Goal: Information Seeking & Learning: Learn about a topic

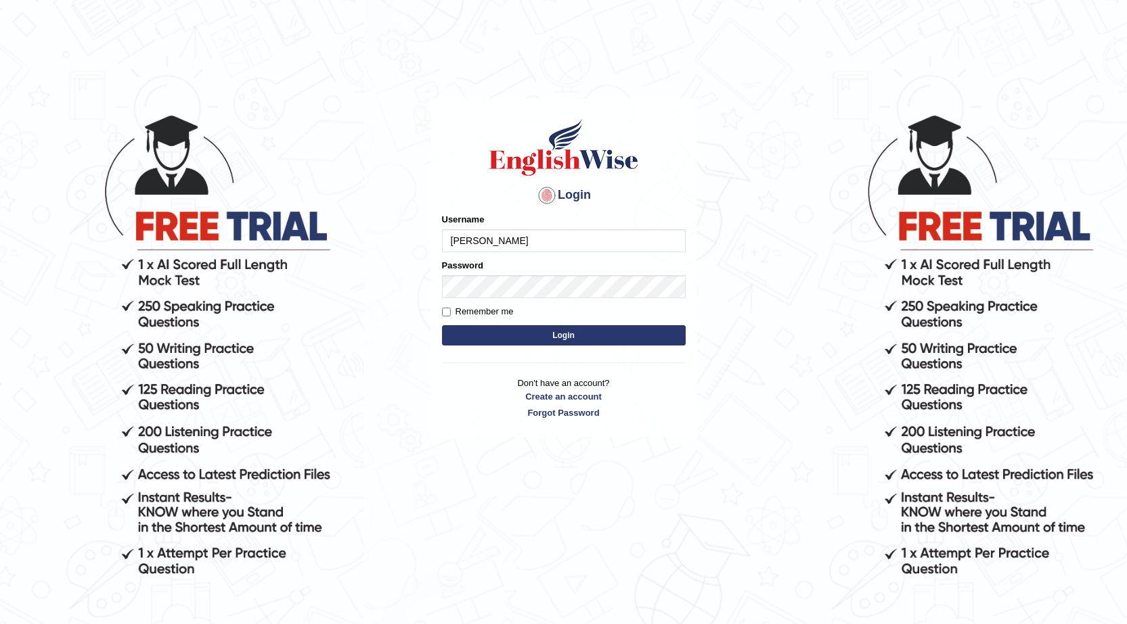
type input "jaspreet07"
click at [478, 341] on button "Login" at bounding box center [564, 335] width 244 height 20
click at [483, 332] on button "Login" at bounding box center [564, 335] width 244 height 20
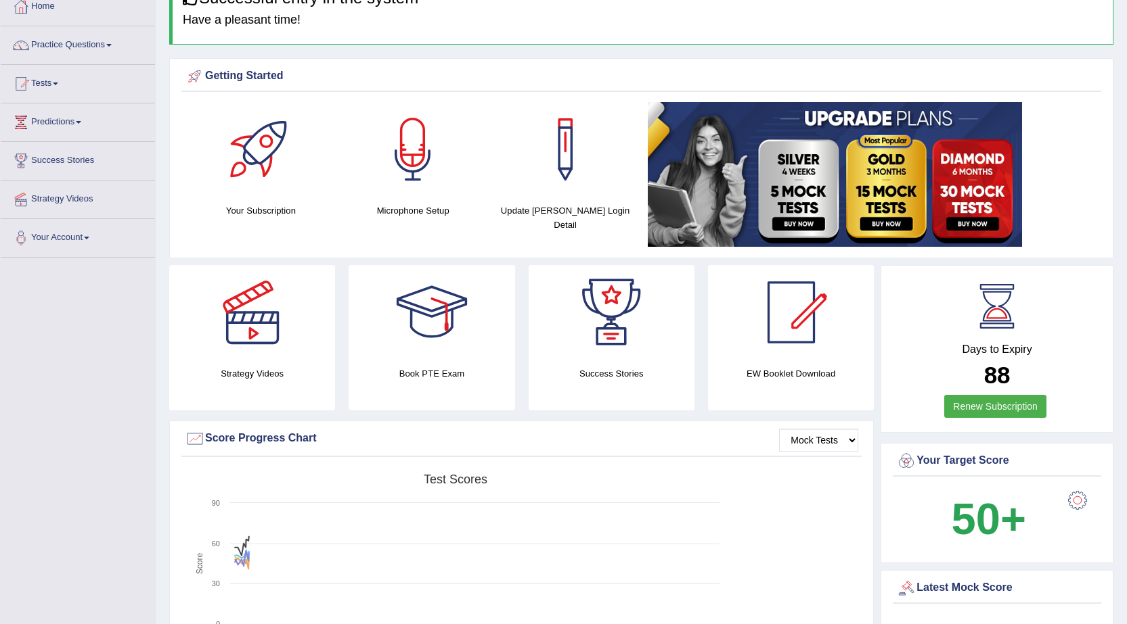
scroll to position [68, 0]
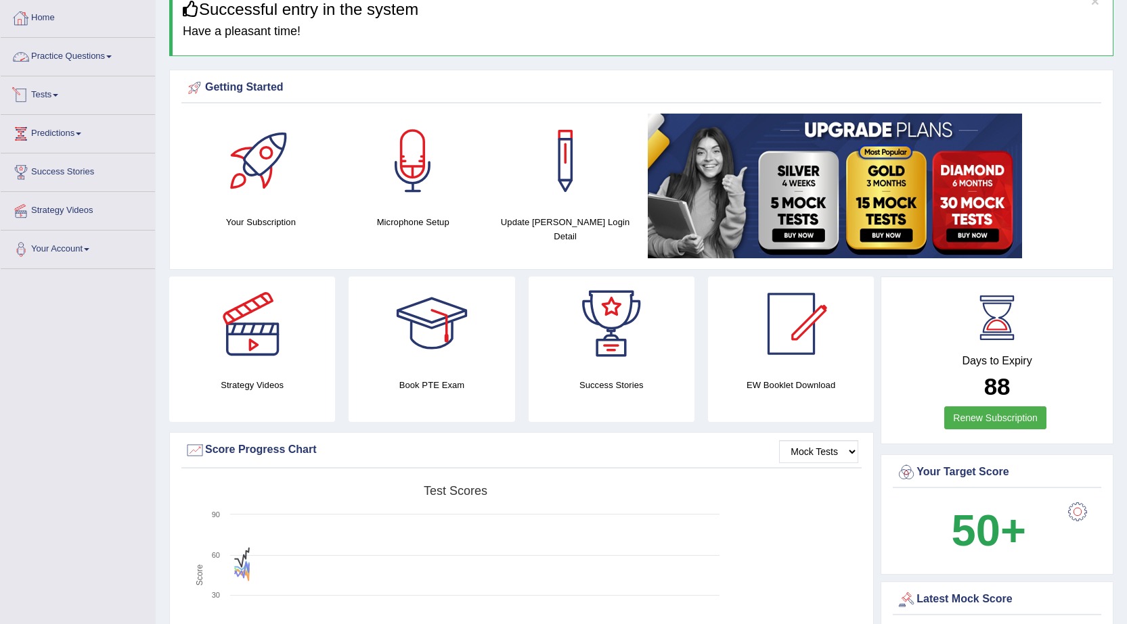
drag, startPoint x: 63, startPoint y: 90, endPoint x: 47, endPoint y: 94, distance: 16.7
click at [62, 91] on link "Tests" at bounding box center [78, 93] width 154 height 34
click at [60, 91] on link "Tests" at bounding box center [78, 93] width 154 height 34
click at [39, 91] on link "Tests" at bounding box center [78, 93] width 154 height 34
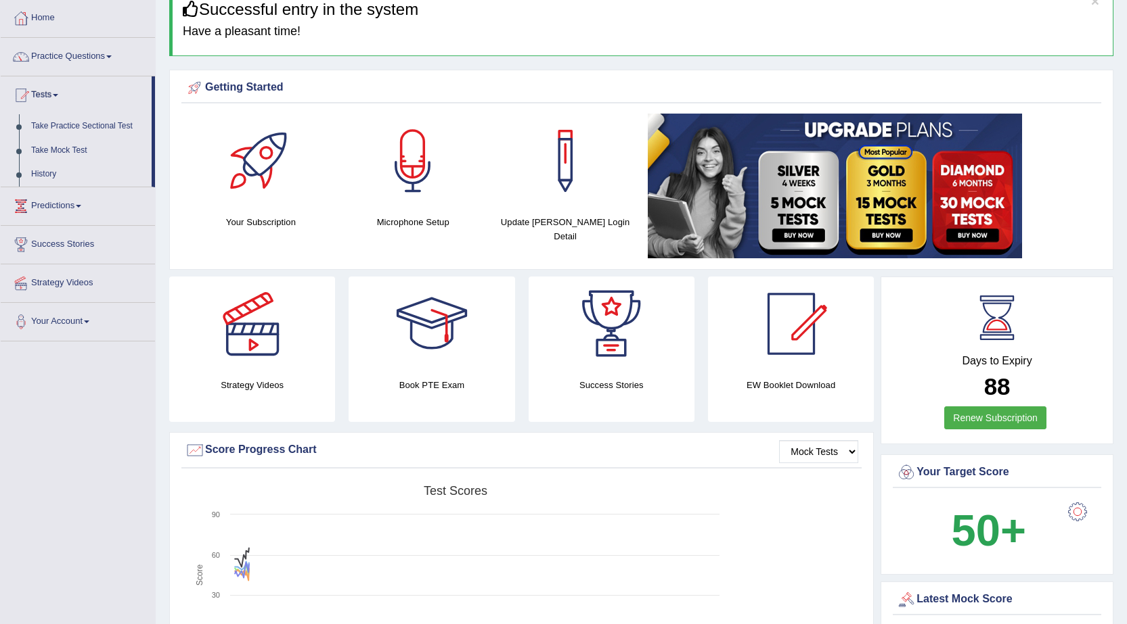
click at [47, 94] on link "Tests" at bounding box center [76, 93] width 151 height 34
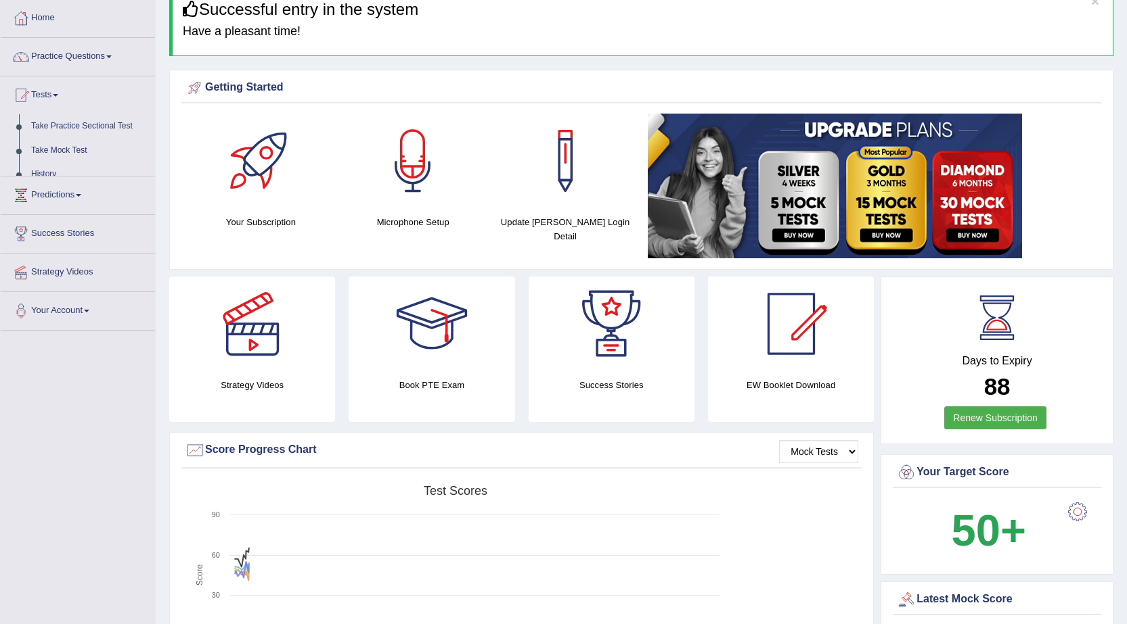
click at [47, 94] on link "Tests" at bounding box center [78, 93] width 154 height 34
click at [47, 94] on link "Tests" at bounding box center [76, 93] width 151 height 34
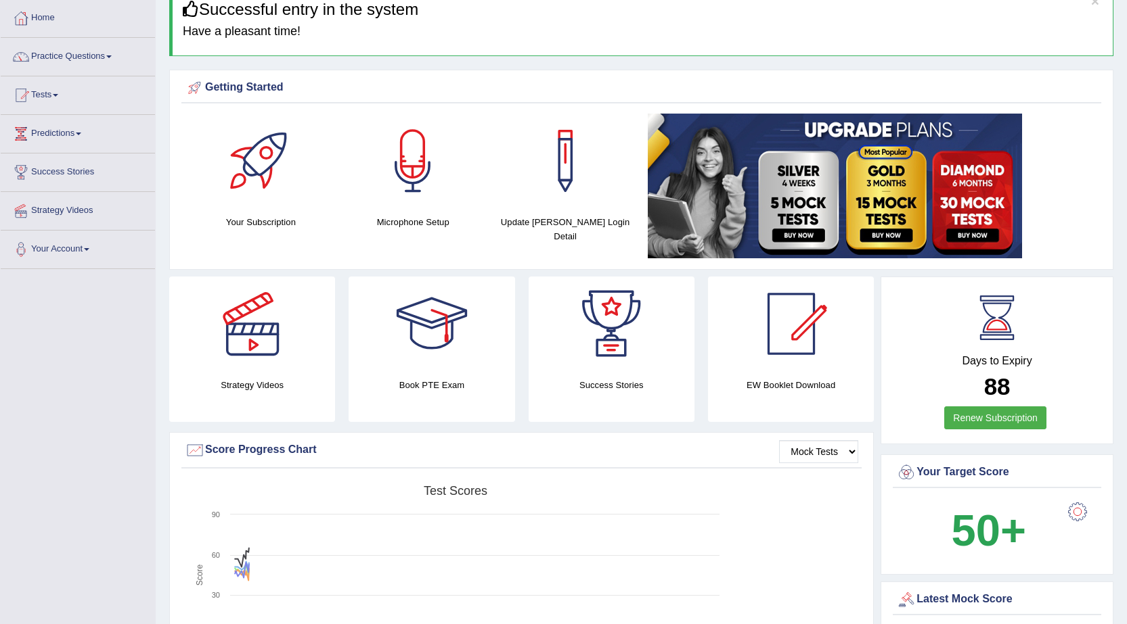
click at [47, 94] on link "Tests" at bounding box center [78, 93] width 154 height 34
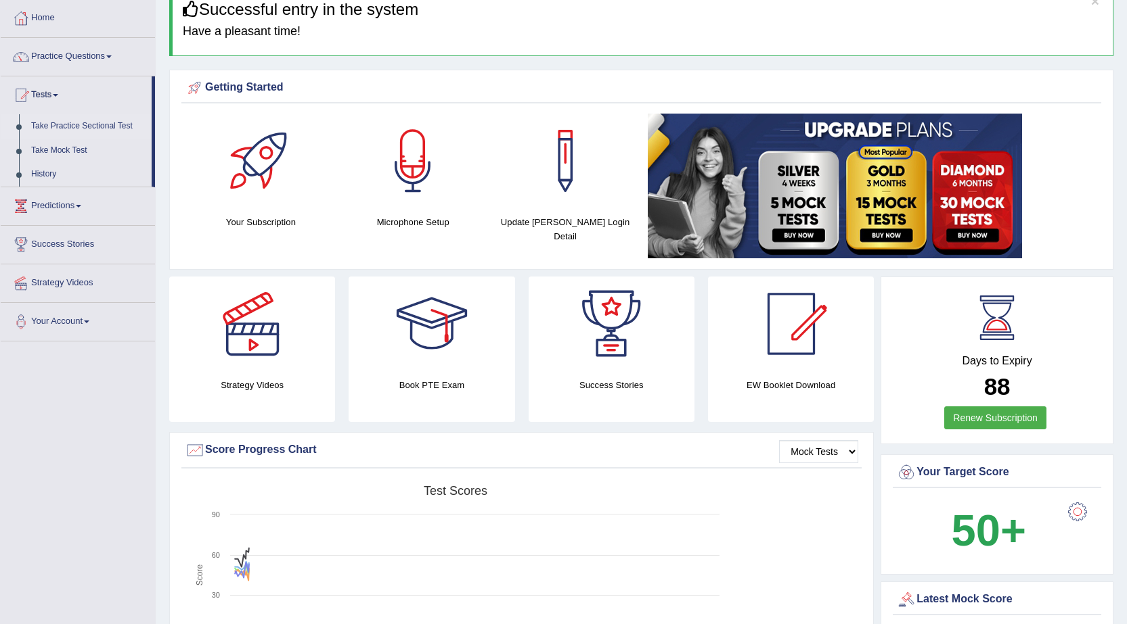
click at [74, 122] on link "Take Practice Sectional Test" at bounding box center [88, 126] width 127 height 24
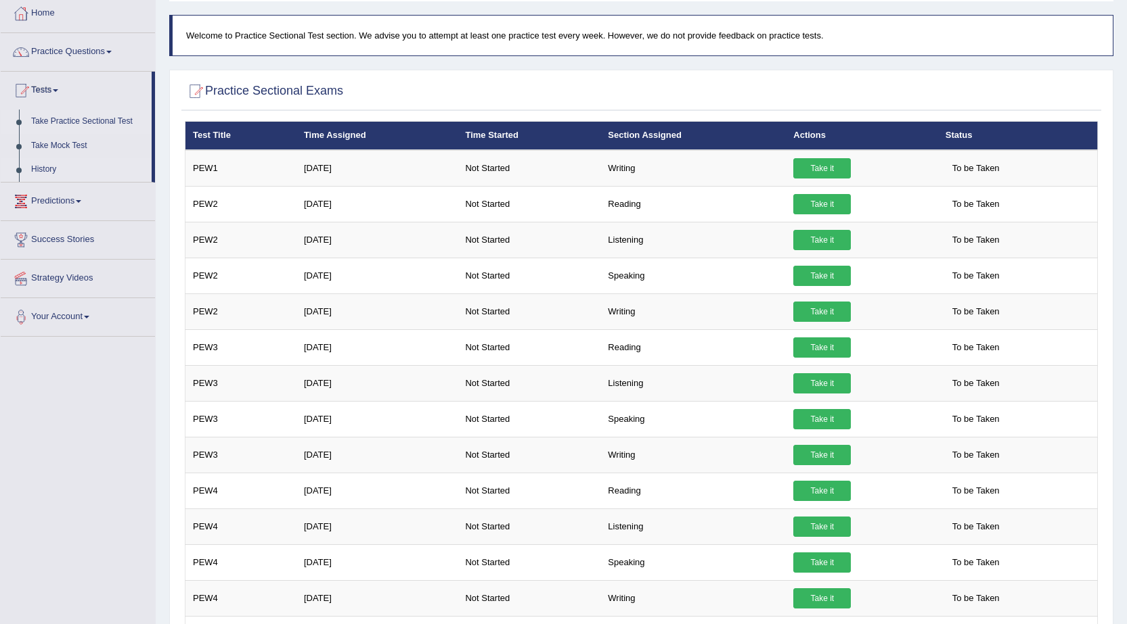
click at [64, 164] on link "History" at bounding box center [88, 170] width 127 height 24
click at [45, 221] on link "Success Stories" at bounding box center [78, 238] width 154 height 34
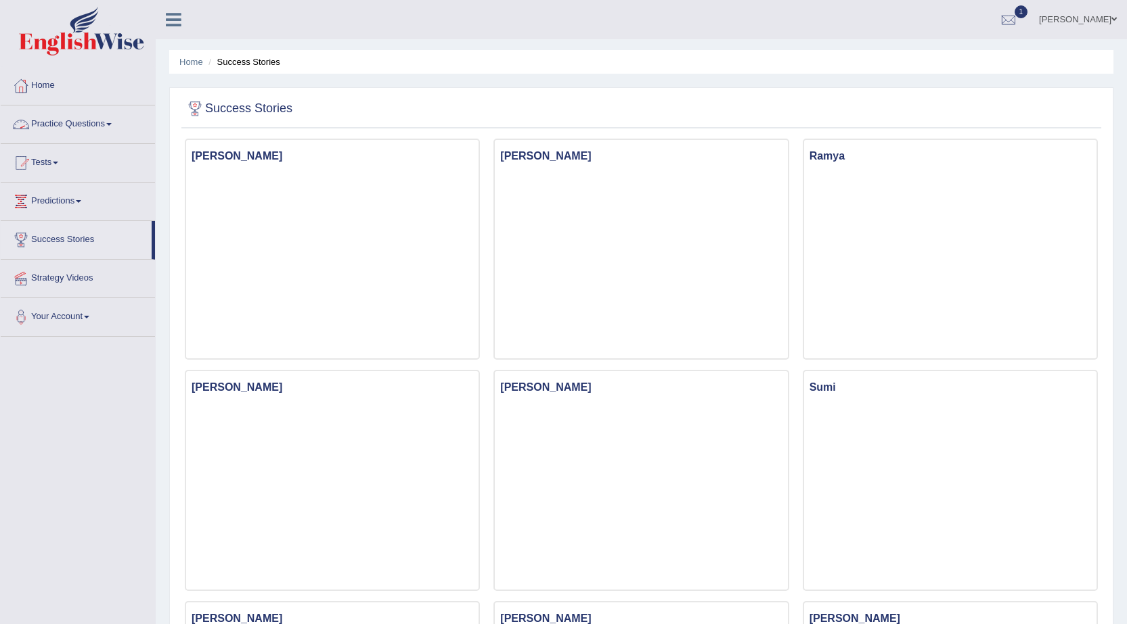
click at [106, 126] on link "Practice Questions" at bounding box center [78, 123] width 154 height 34
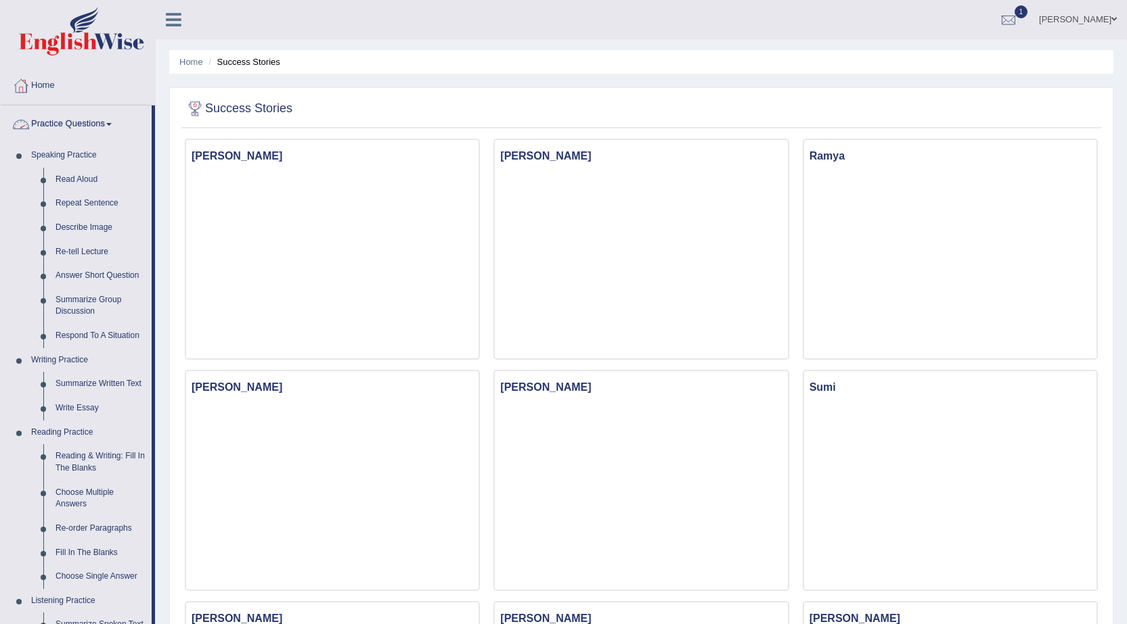
click at [112, 127] on link "Practice Questions" at bounding box center [76, 123] width 151 height 34
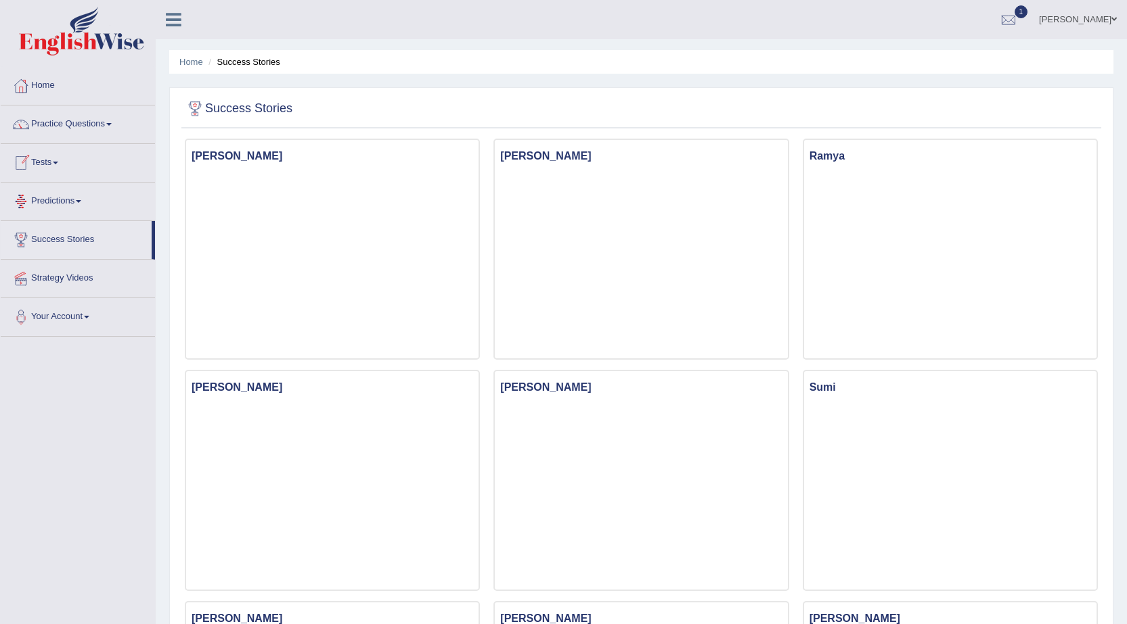
click at [58, 172] on link "Tests" at bounding box center [78, 161] width 154 height 34
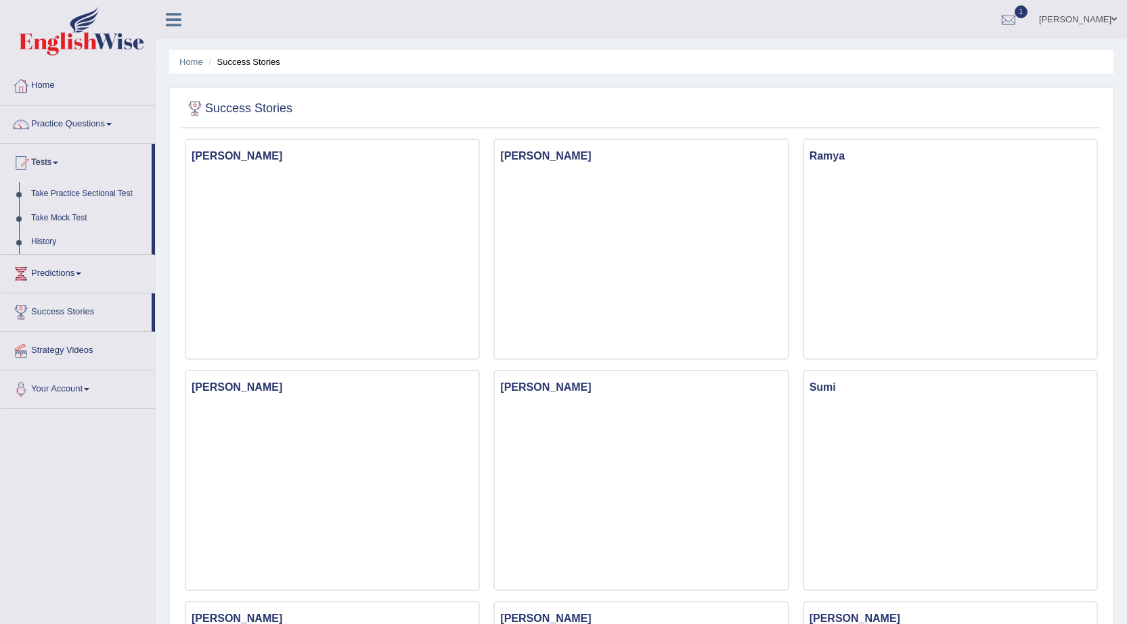
click at [55, 246] on link "History" at bounding box center [88, 242] width 127 height 24
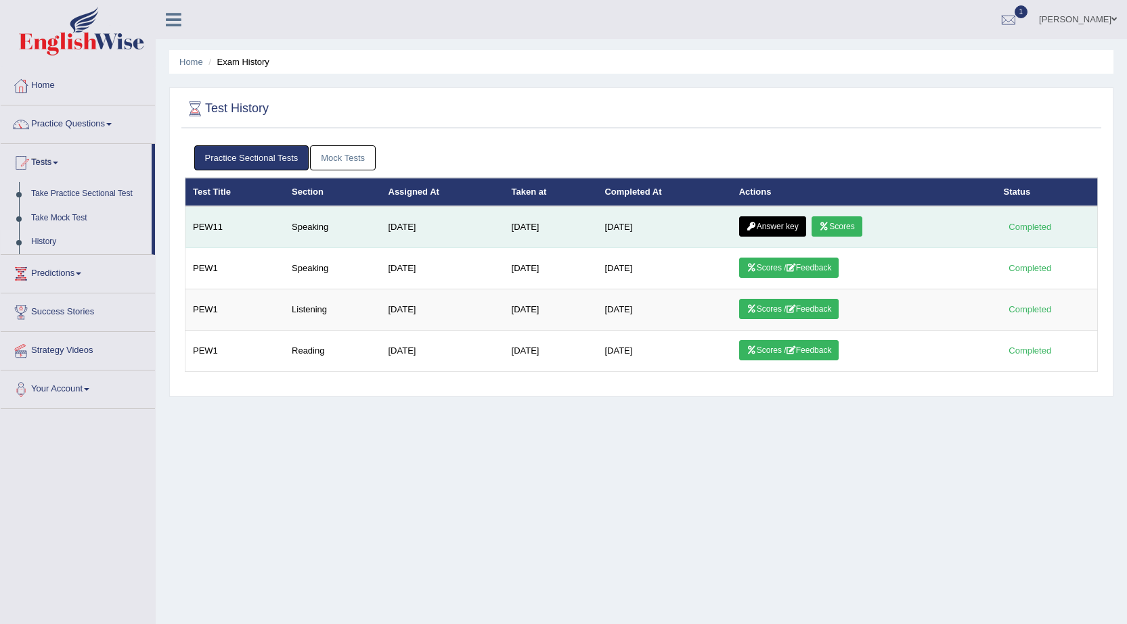
click at [838, 227] on link "Scores" at bounding box center [836, 227] width 50 height 20
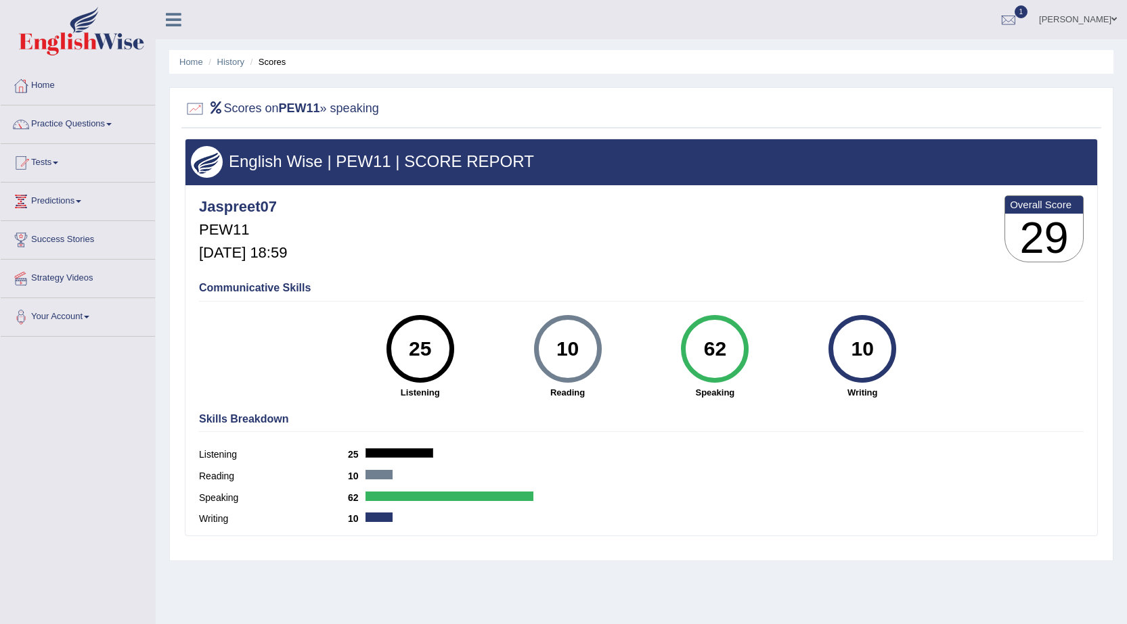
click at [45, 85] on link "Home" at bounding box center [78, 84] width 154 height 34
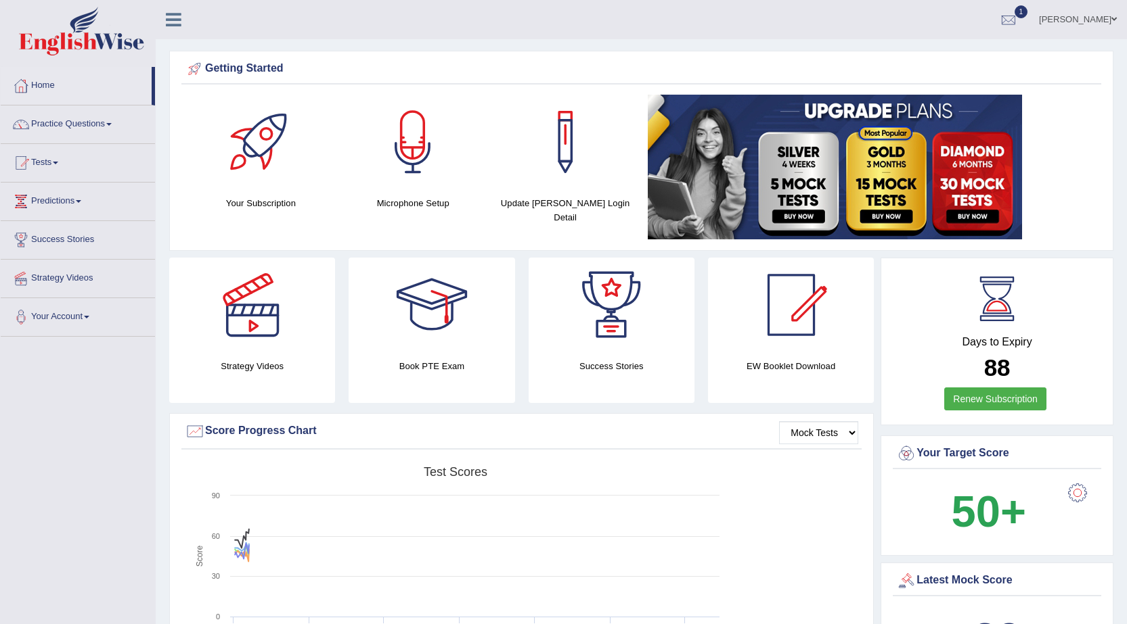
click at [71, 120] on link "Practice Questions" at bounding box center [78, 123] width 154 height 34
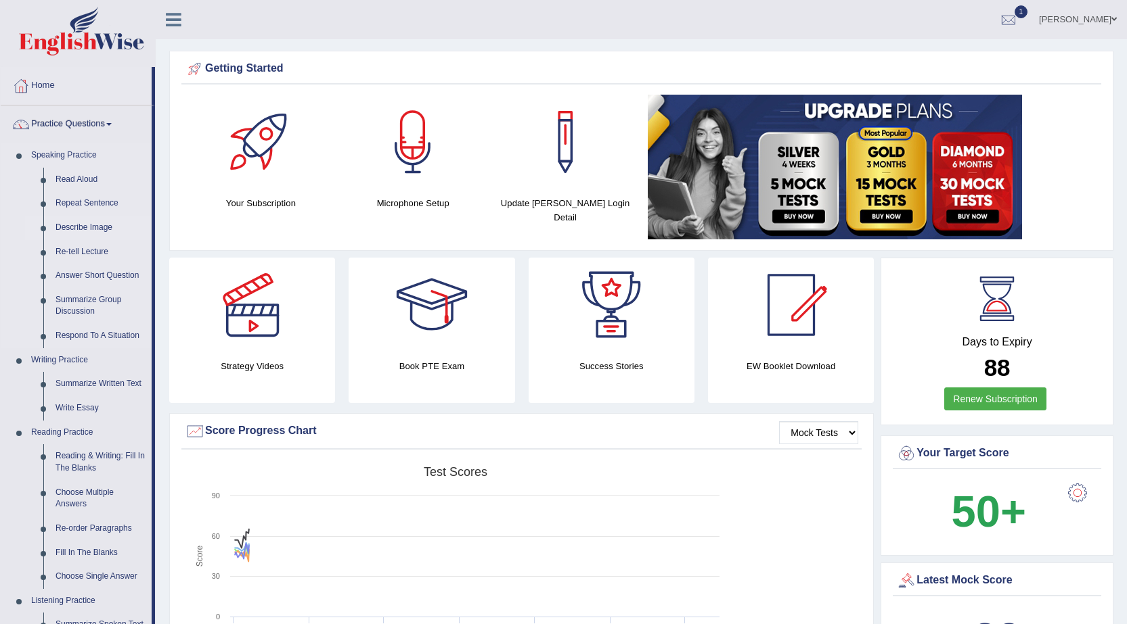
click at [91, 223] on link "Describe Image" at bounding box center [100, 228] width 102 height 24
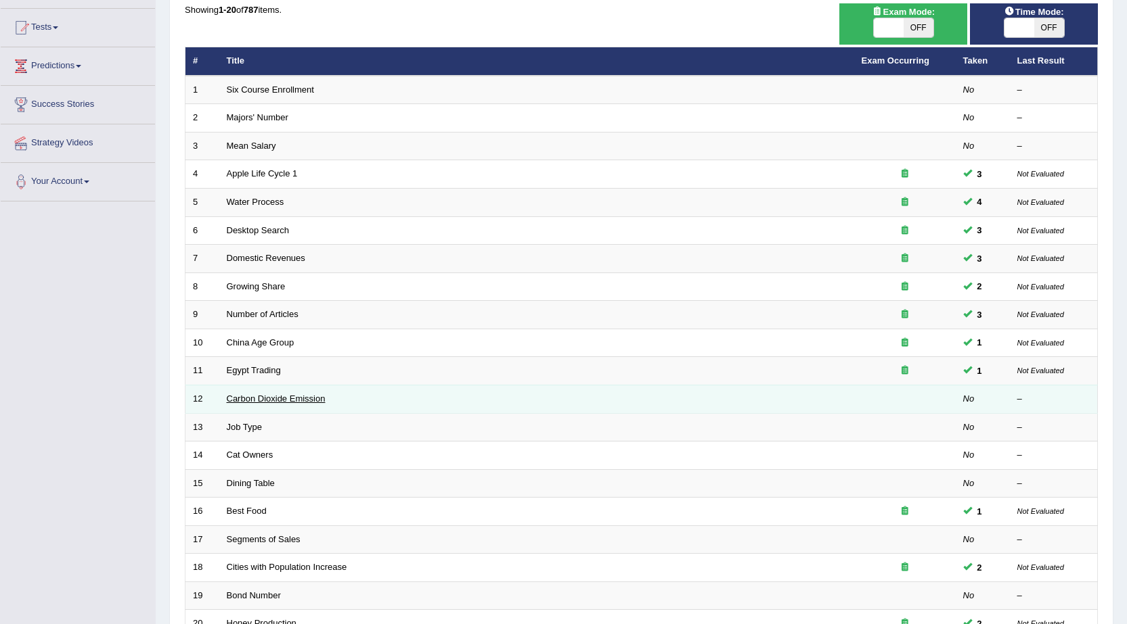
click at [296, 401] on link "Carbon Dioxide Emission" at bounding box center [276, 399] width 99 height 10
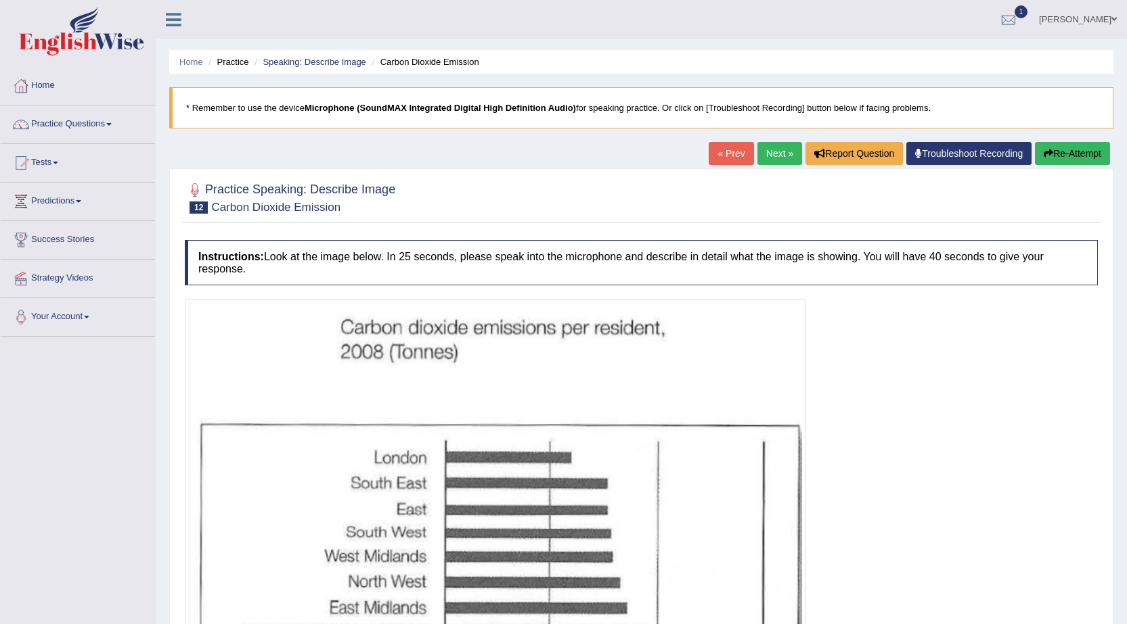
click at [69, 122] on link "Practice Questions" at bounding box center [78, 123] width 154 height 34
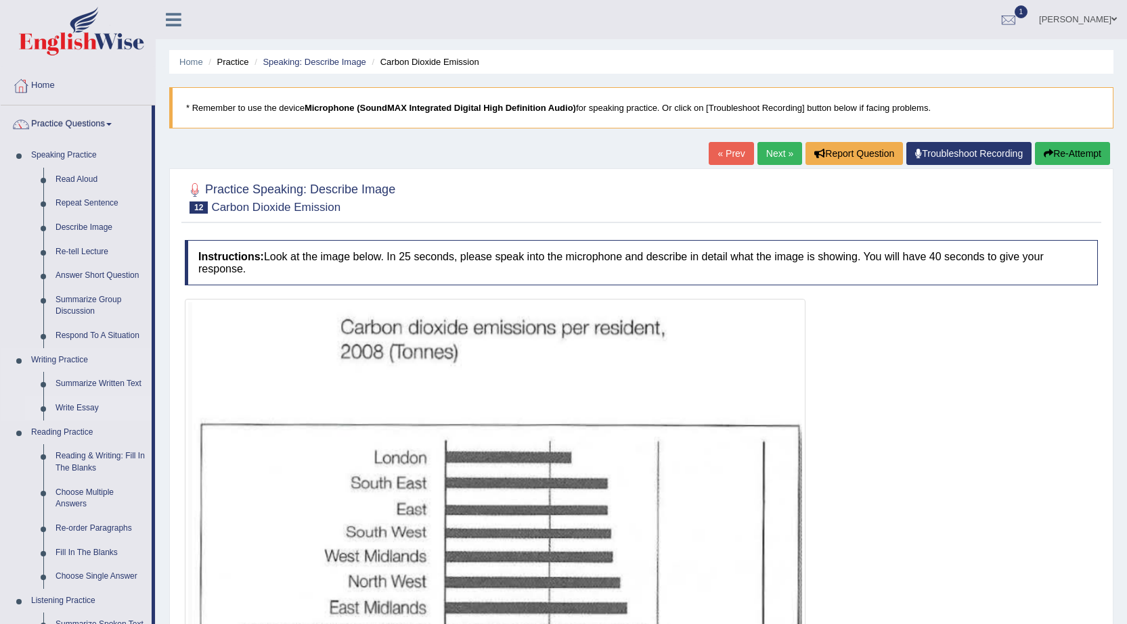
click at [83, 406] on link "Write Essay" at bounding box center [100, 408] width 102 height 24
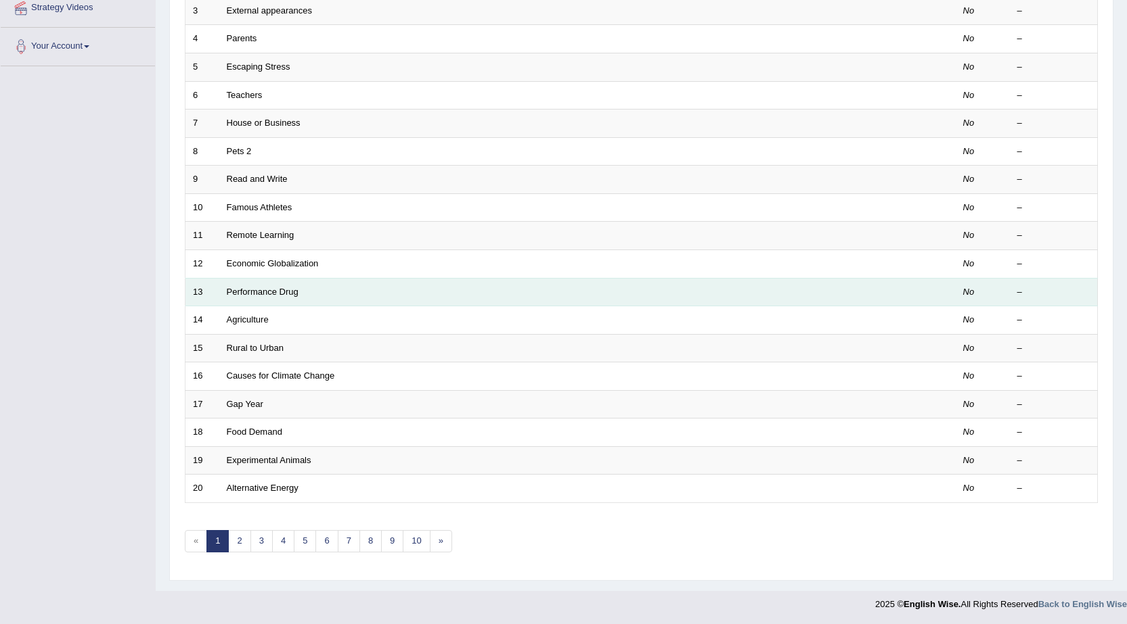
scroll to position [271, 0]
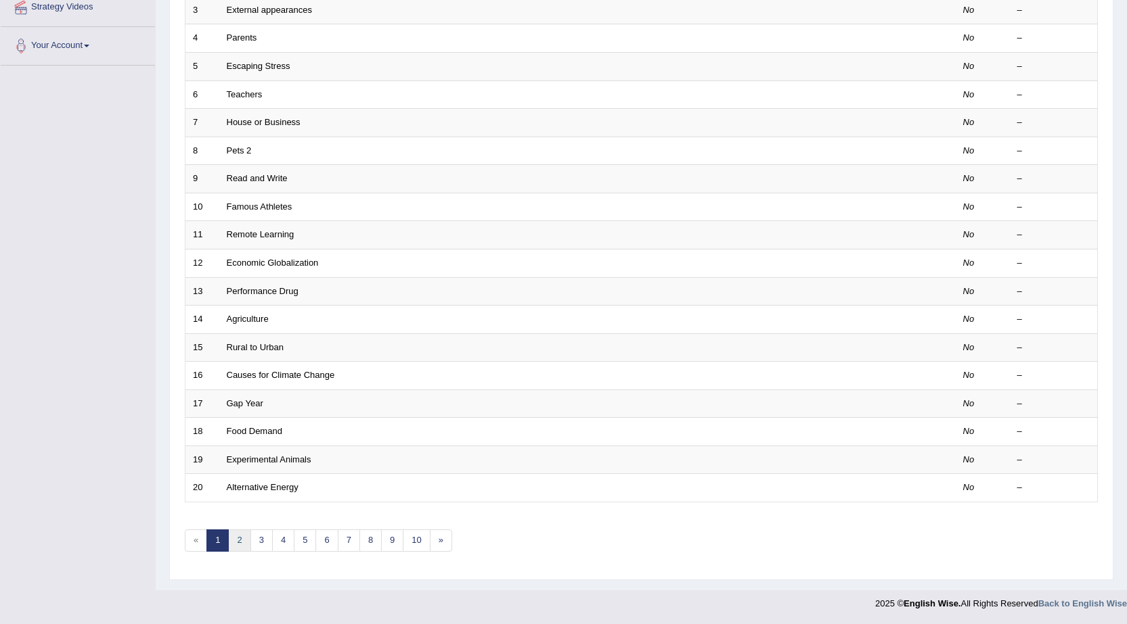
click at [236, 545] on link "2" at bounding box center [239, 541] width 22 height 22
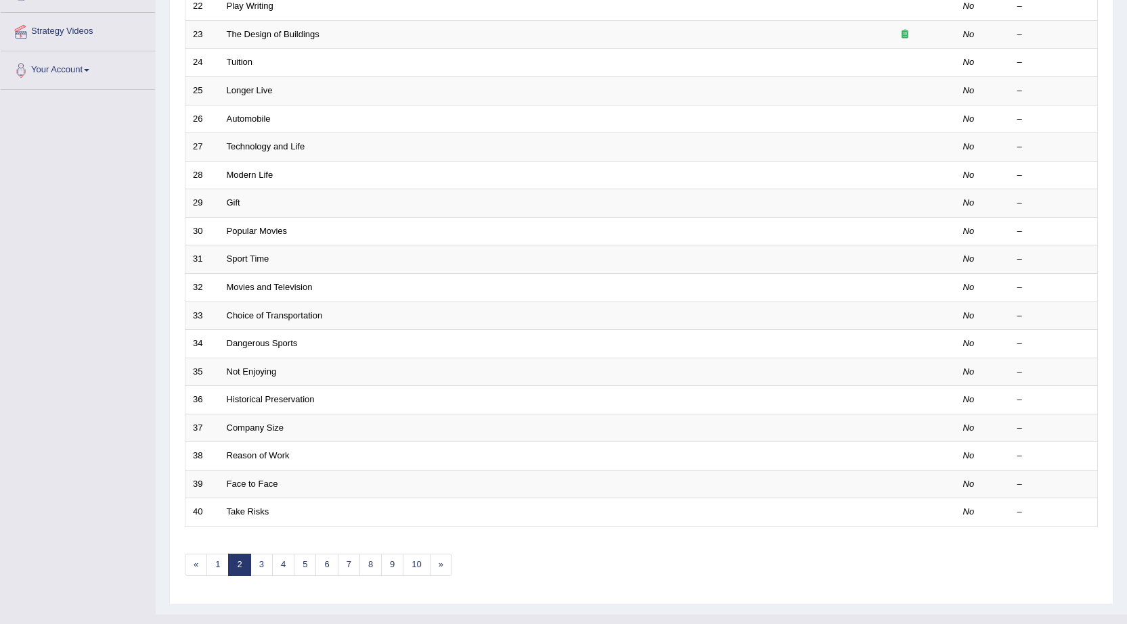
scroll to position [271, 0]
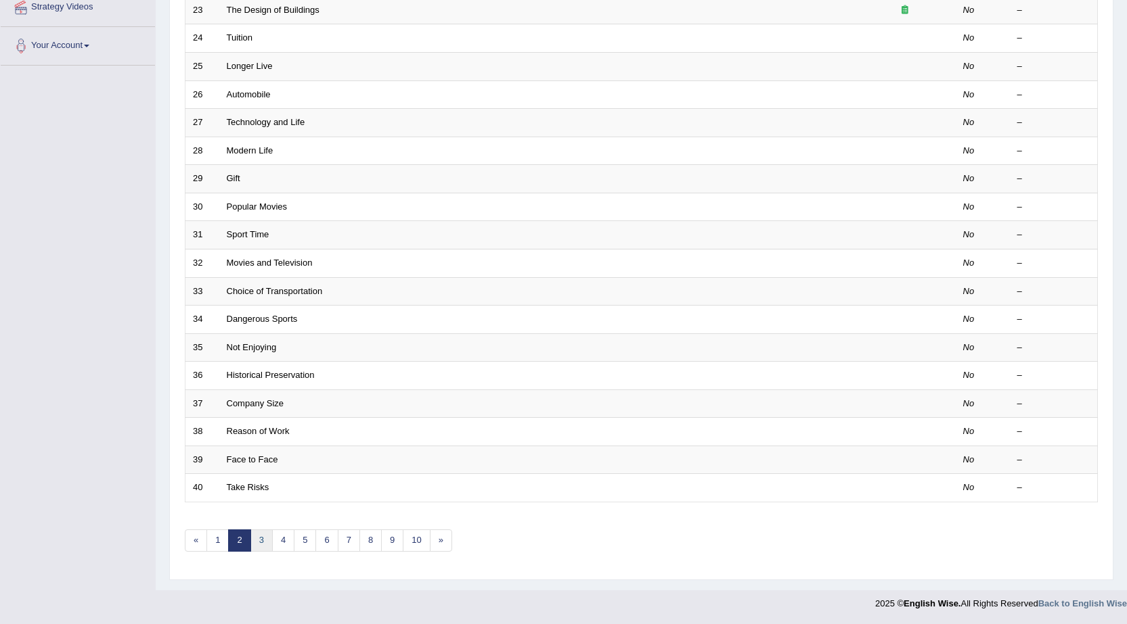
click at [265, 541] on link "3" at bounding box center [261, 541] width 22 height 22
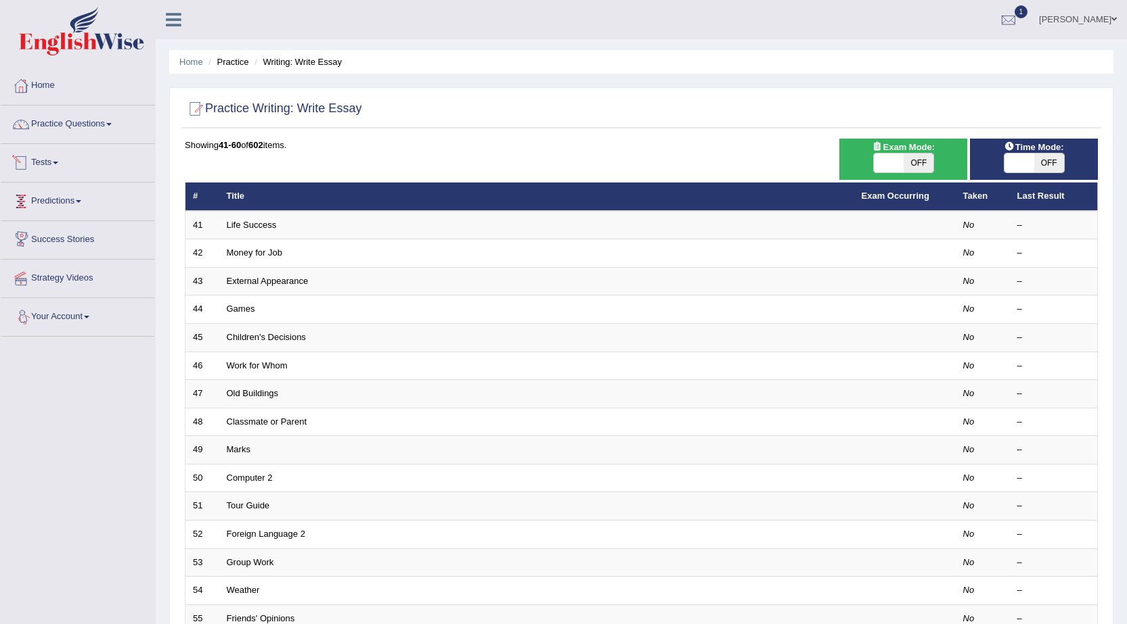
click at [61, 206] on link "Predictions" at bounding box center [78, 200] width 154 height 34
click at [83, 198] on link "Predictions" at bounding box center [76, 200] width 151 height 34
click at [102, 123] on link "Practice Questions" at bounding box center [78, 123] width 154 height 34
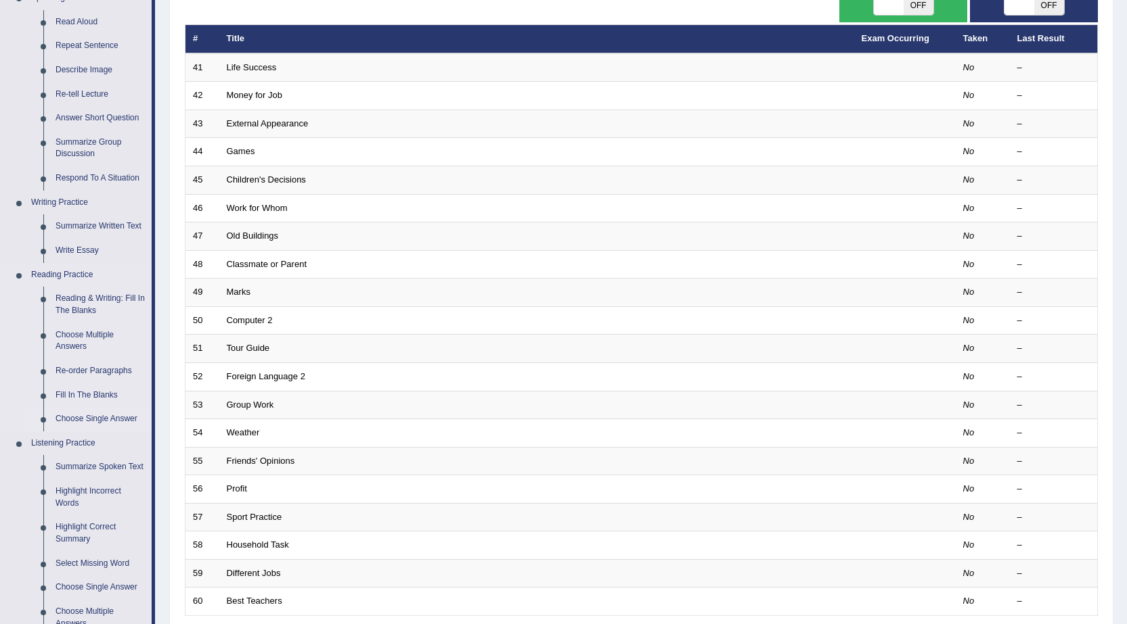
scroll to position [135, 0]
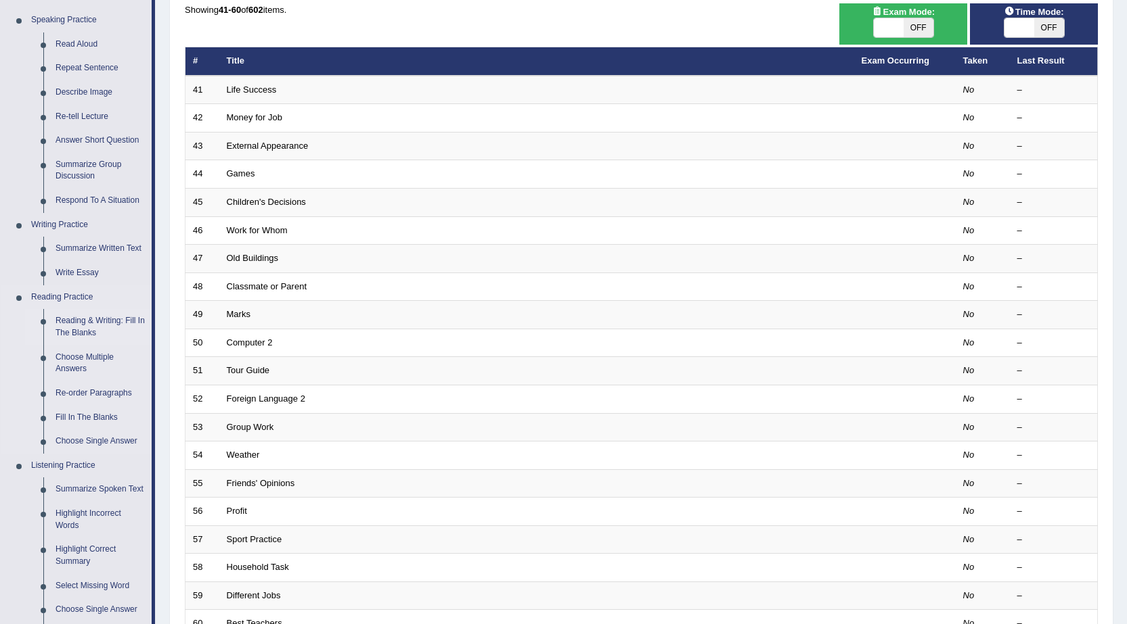
click at [90, 324] on link "Reading & Writing: Fill In The Blanks" at bounding box center [100, 327] width 102 height 36
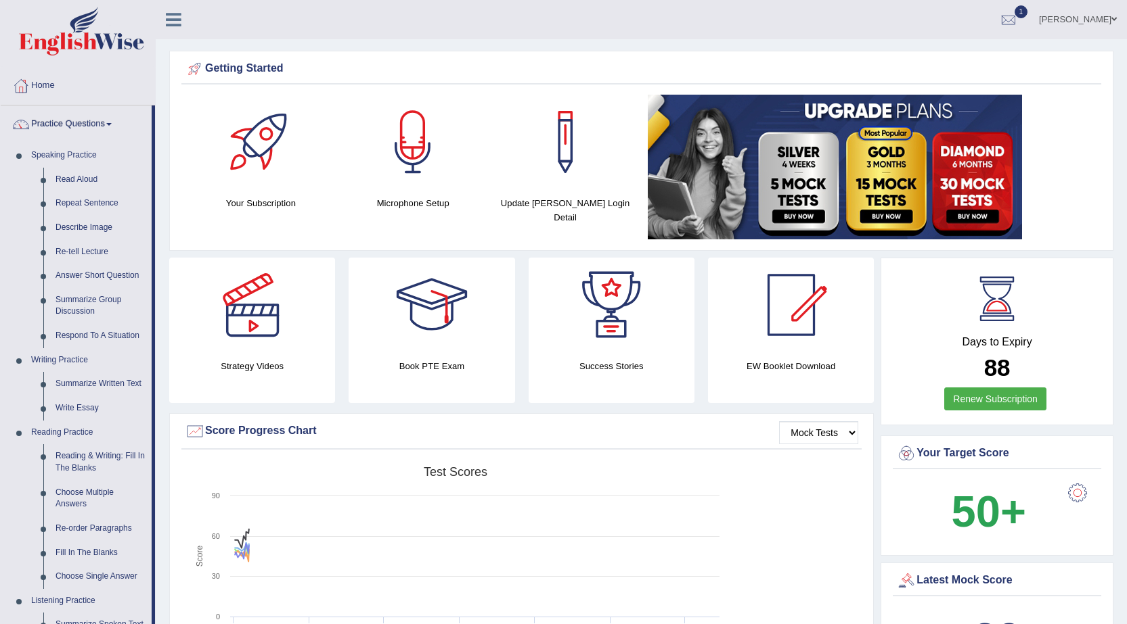
click at [100, 123] on link "Practice Questions" at bounding box center [76, 123] width 151 height 34
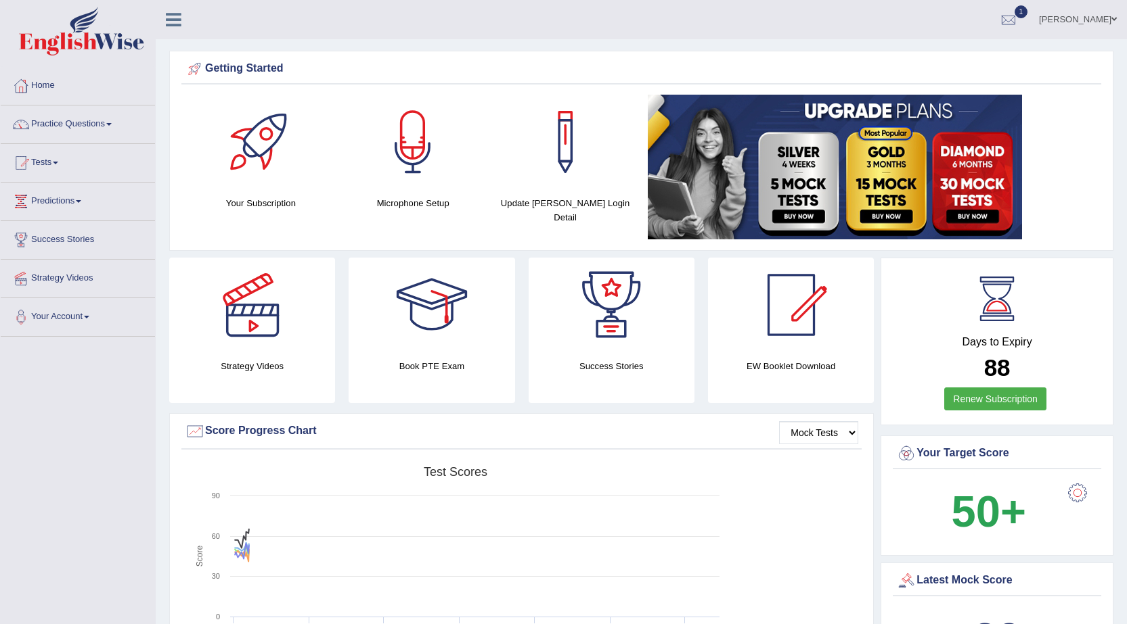
click at [65, 193] on link "Predictions" at bounding box center [78, 200] width 154 height 34
click at [75, 202] on link "Predictions" at bounding box center [76, 200] width 151 height 34
click at [91, 123] on link "Practice Questions" at bounding box center [78, 123] width 154 height 34
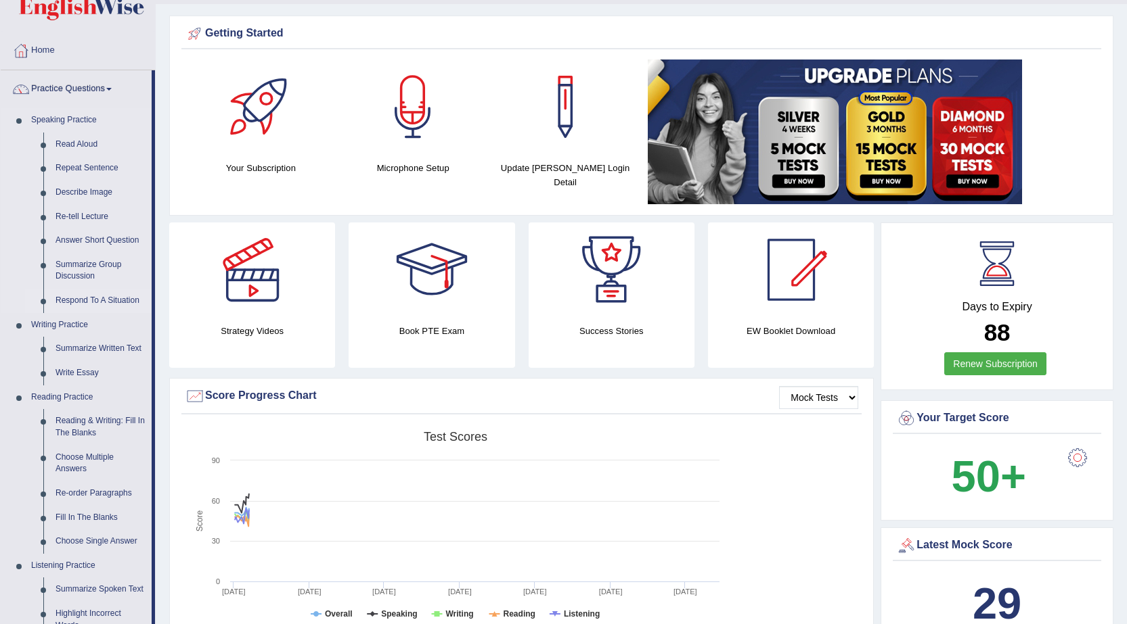
scroll to position [68, 0]
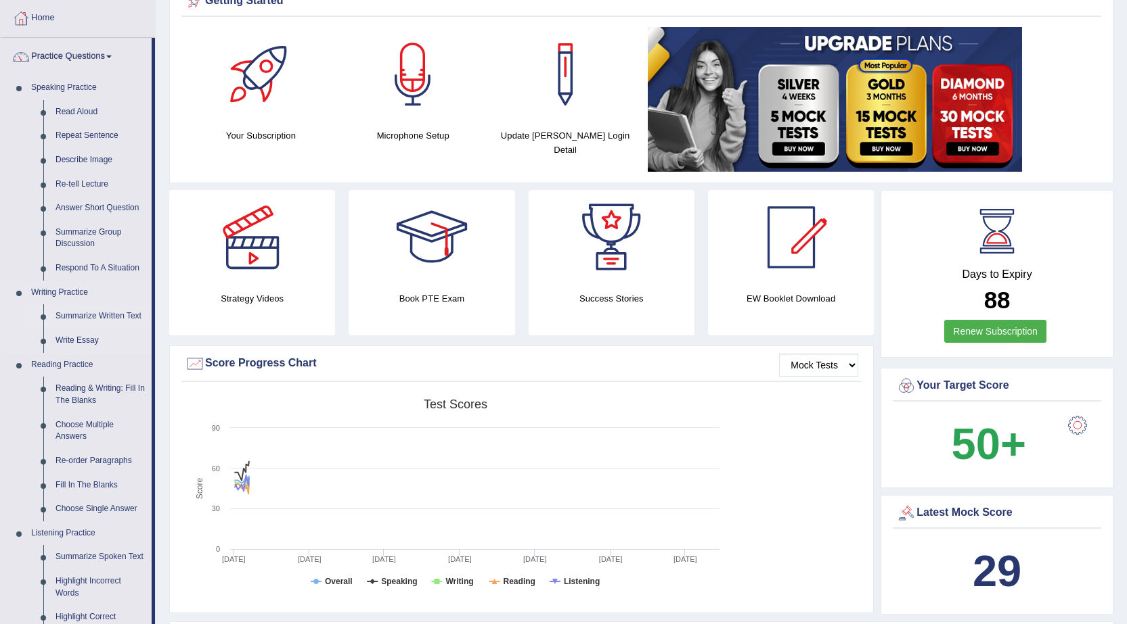
click at [122, 308] on link "Summarize Written Text" at bounding box center [100, 316] width 102 height 24
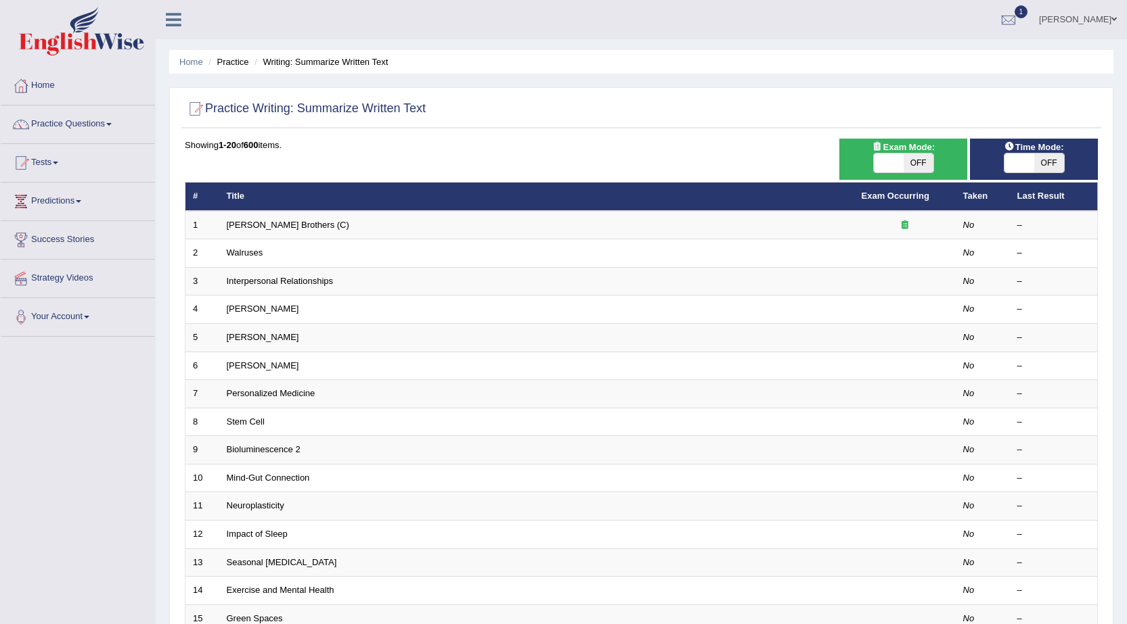
click at [924, 161] on span "OFF" at bounding box center [918, 163] width 30 height 19
checkbox input "true"
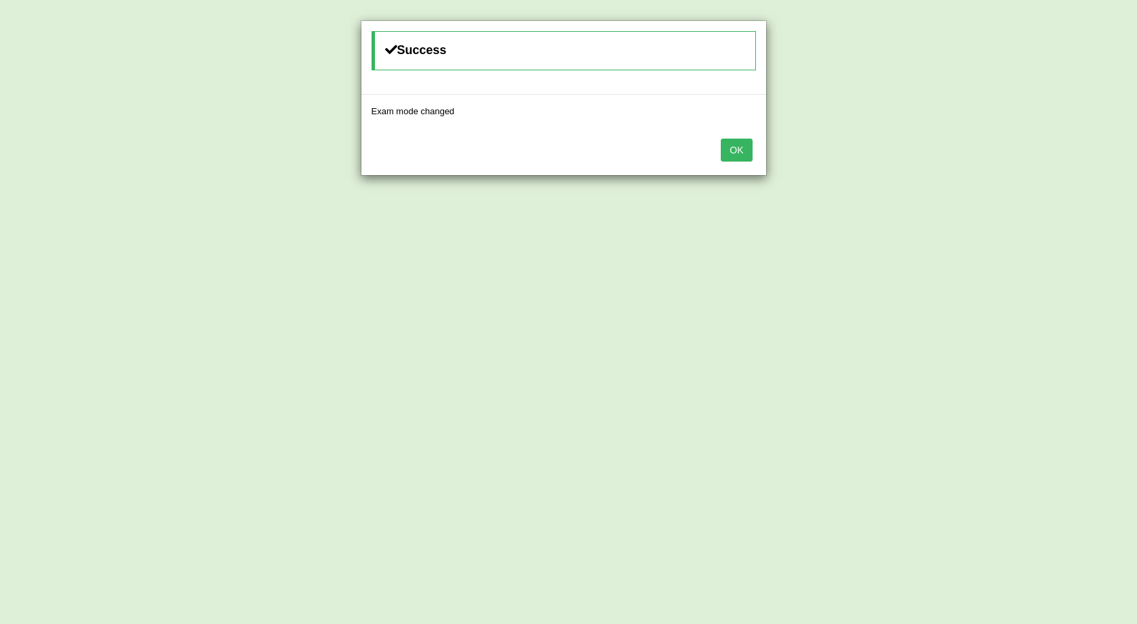
click at [732, 152] on button "OK" at bounding box center [736, 150] width 31 height 23
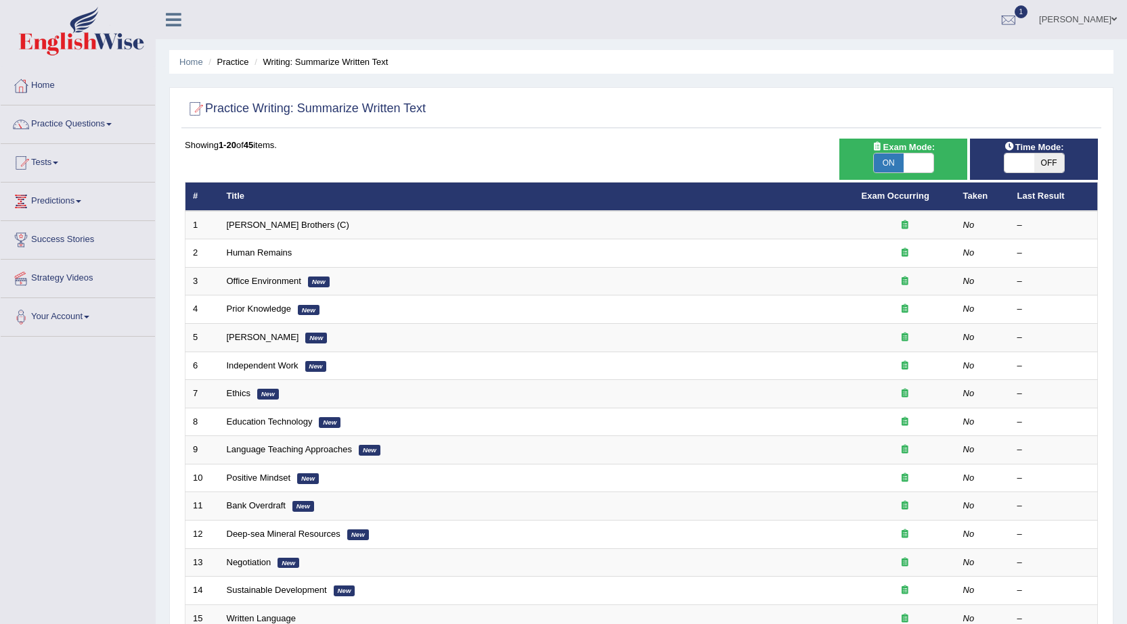
click at [1045, 167] on span "OFF" at bounding box center [1049, 163] width 30 height 19
checkbox input "true"
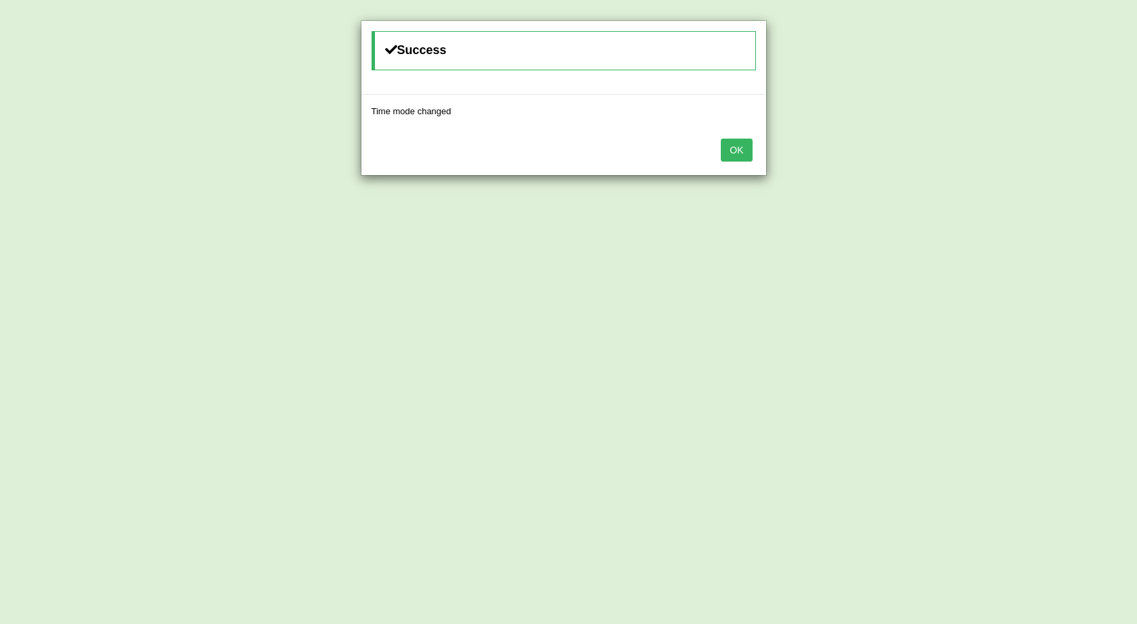
click at [728, 156] on button "OK" at bounding box center [736, 150] width 31 height 23
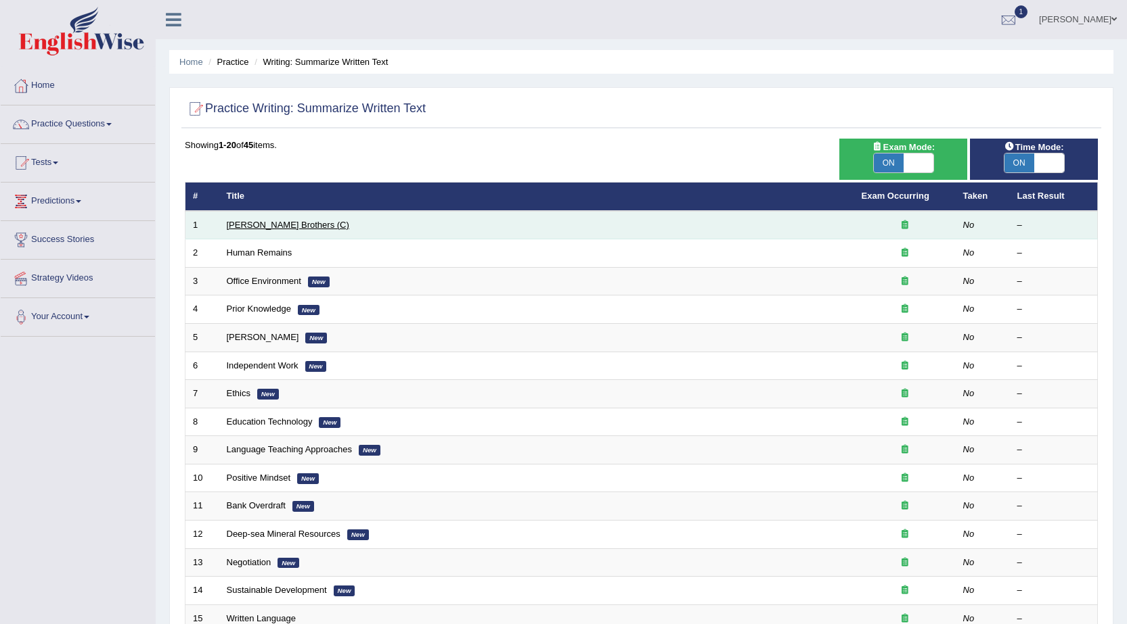
click at [269, 223] on link "Wright Brothers (C)" at bounding box center [288, 225] width 122 height 10
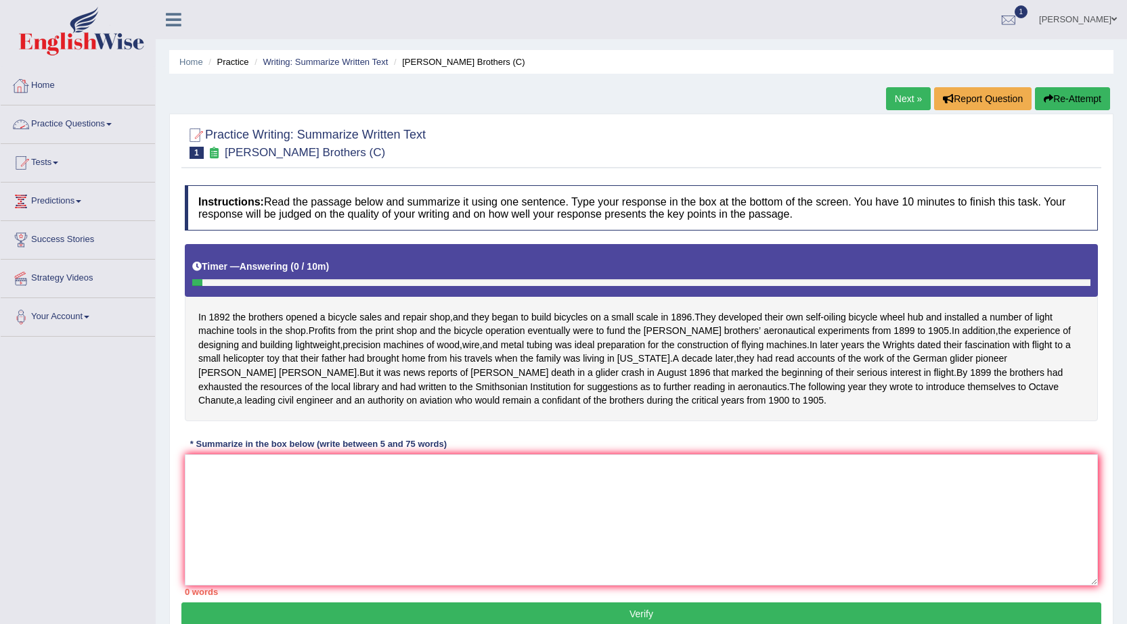
click at [94, 127] on link "Practice Questions" at bounding box center [78, 123] width 154 height 34
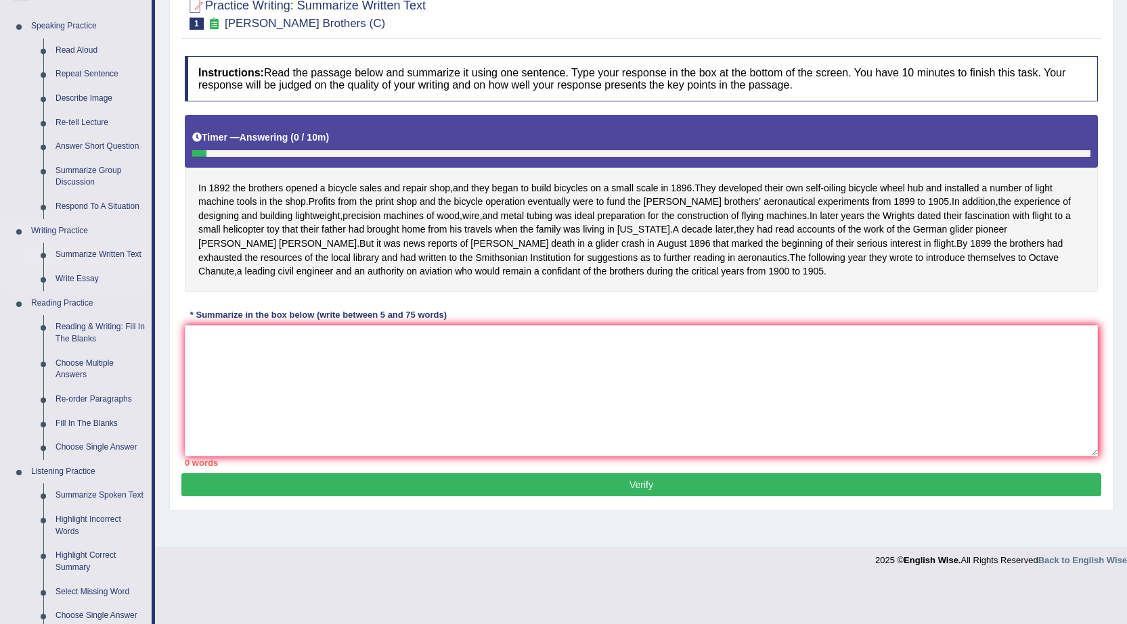
scroll to position [135, 0]
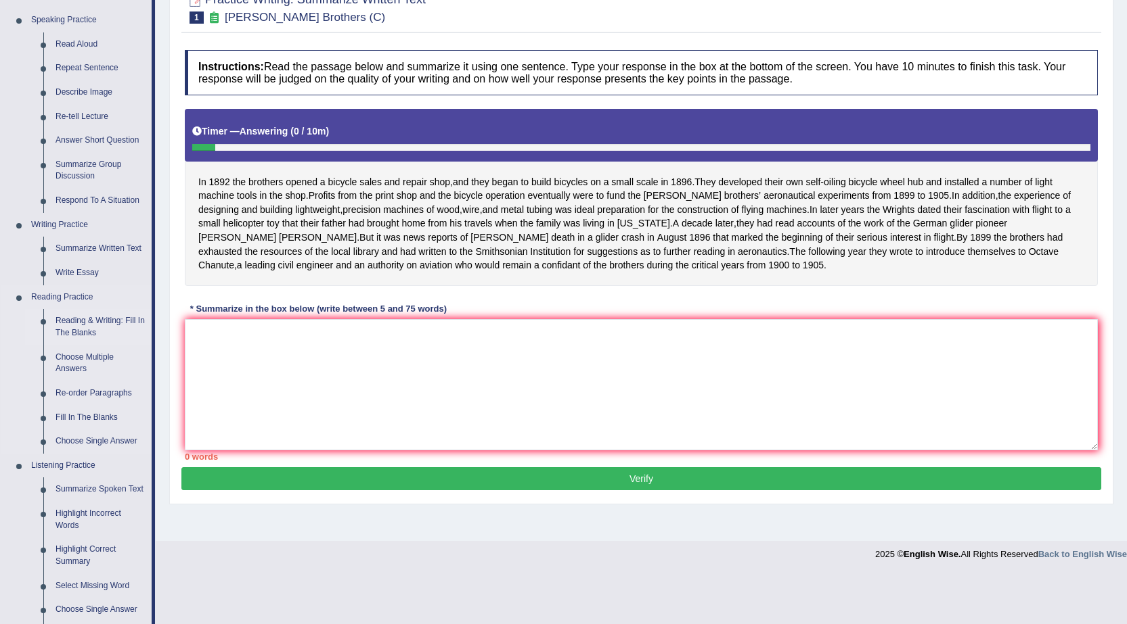
click at [95, 315] on link "Reading & Writing: Fill In The Blanks" at bounding box center [100, 327] width 102 height 36
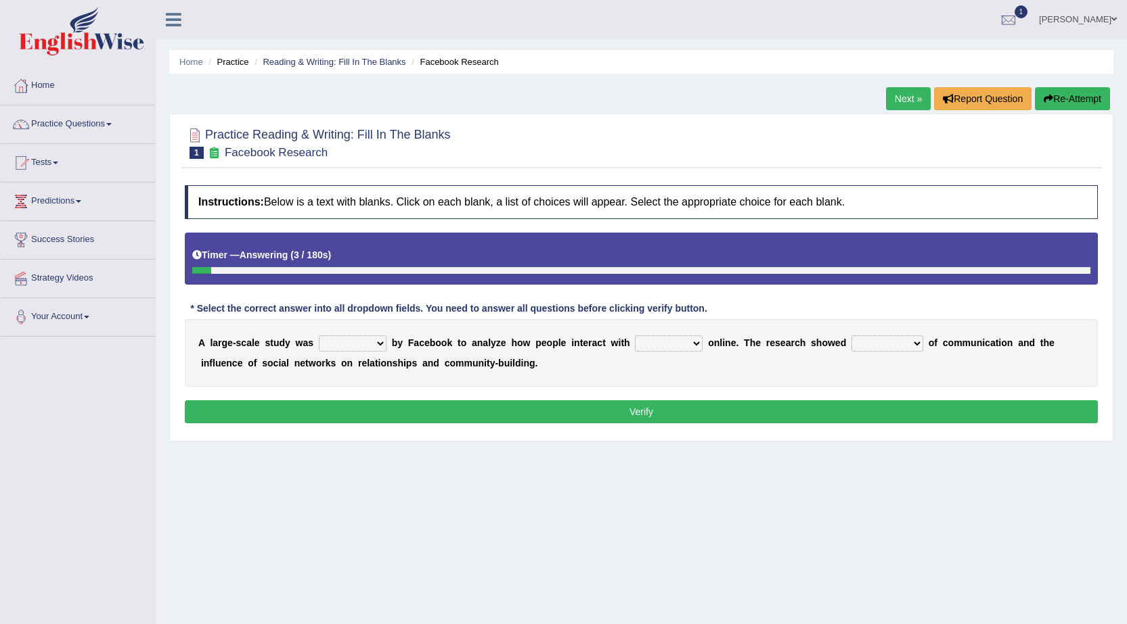
click at [344, 347] on select "surveyed had asked made" at bounding box center [353, 344] width 68 height 16
click at [378, 342] on select "surveyed had asked made" at bounding box center [353, 344] width 68 height 16
select select "made"
click at [319, 336] on select "surveyed had asked made" at bounding box center [353, 344] width 68 height 16
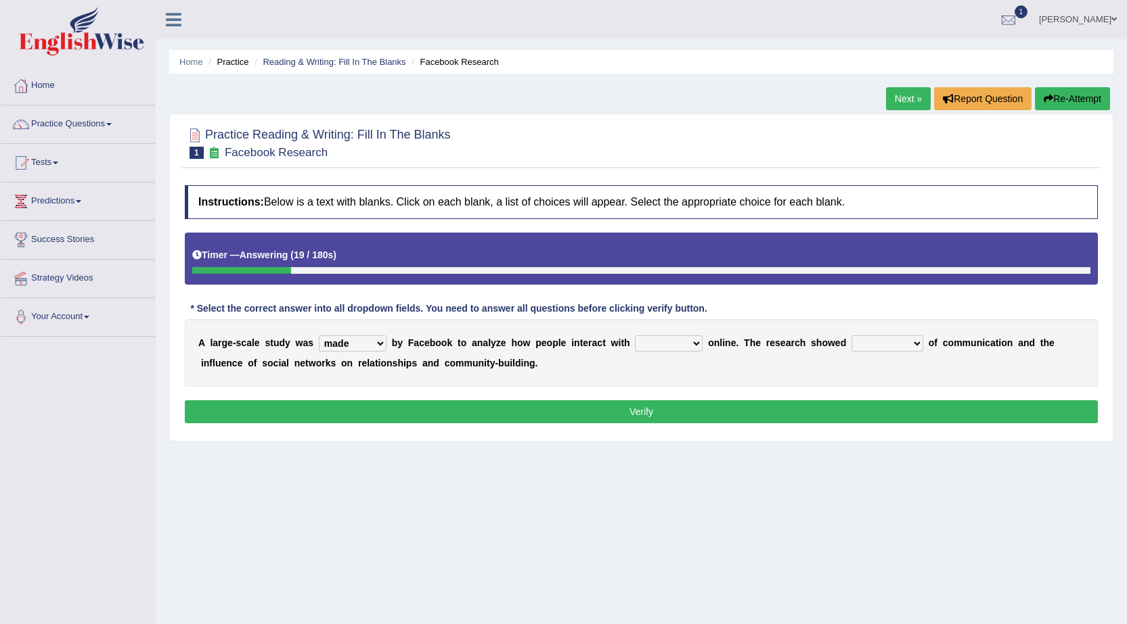
click at [661, 338] on select "together all each other another" at bounding box center [669, 344] width 68 height 16
select select "each other"
click at [635, 336] on select "together all each other another" at bounding box center [669, 344] width 68 height 16
click at [873, 345] on select "advantages standards fellowships patterns" at bounding box center [887, 344] width 72 height 16
select select "standards"
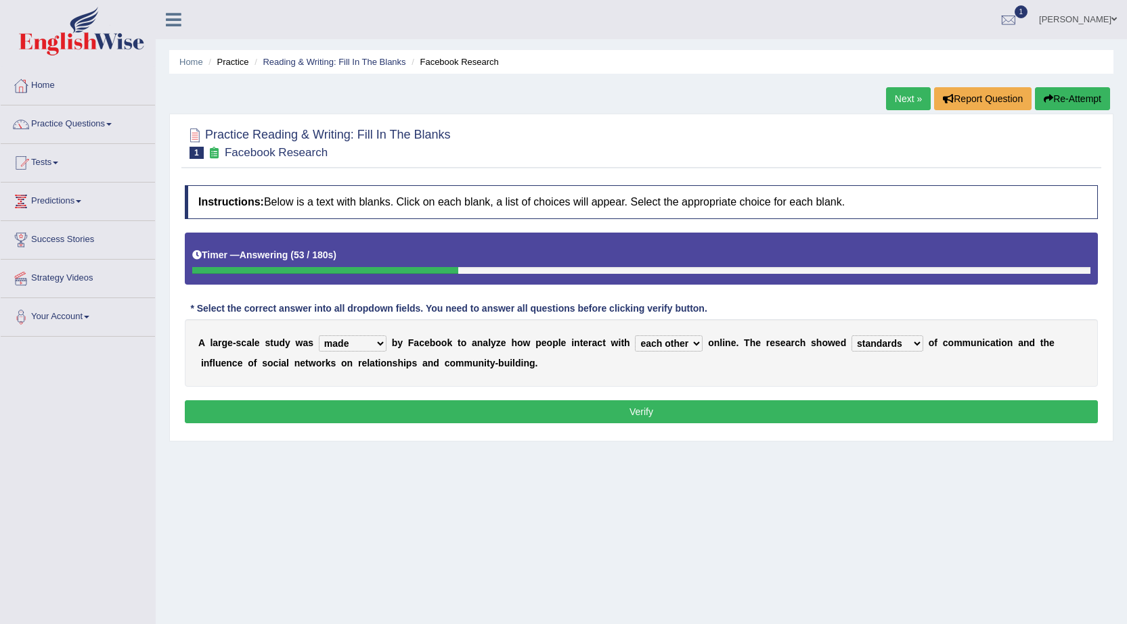
click at [851, 336] on select "advantages standards fellowships patterns" at bounding box center [887, 344] width 72 height 16
click at [804, 403] on button "Verify" at bounding box center [641, 412] width 913 height 23
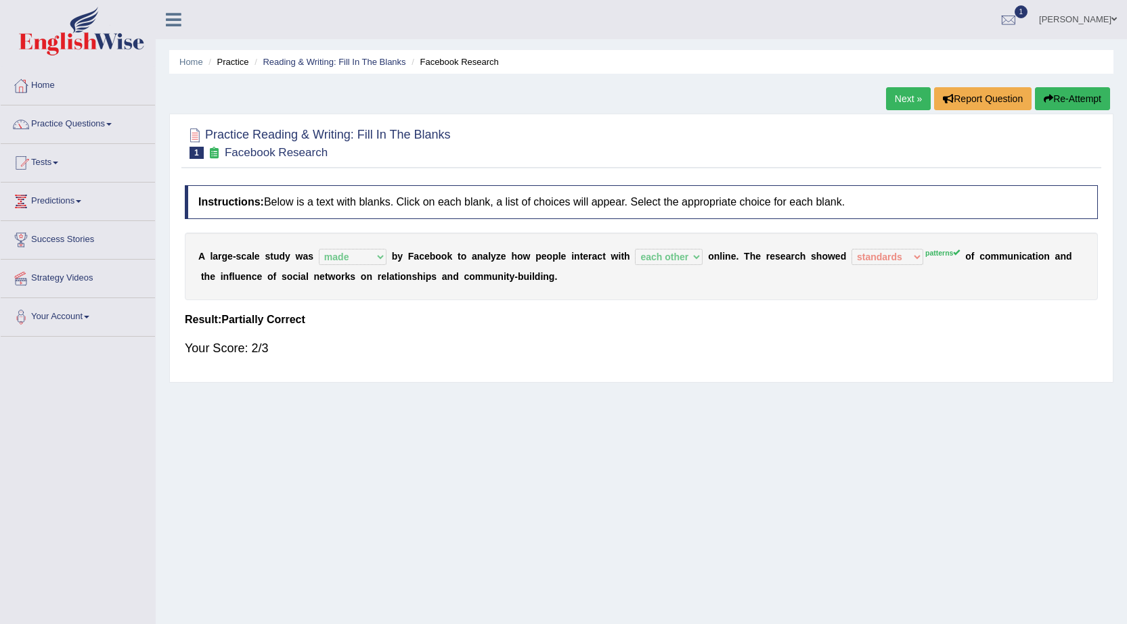
click at [897, 95] on link "Next »" at bounding box center [908, 98] width 45 height 23
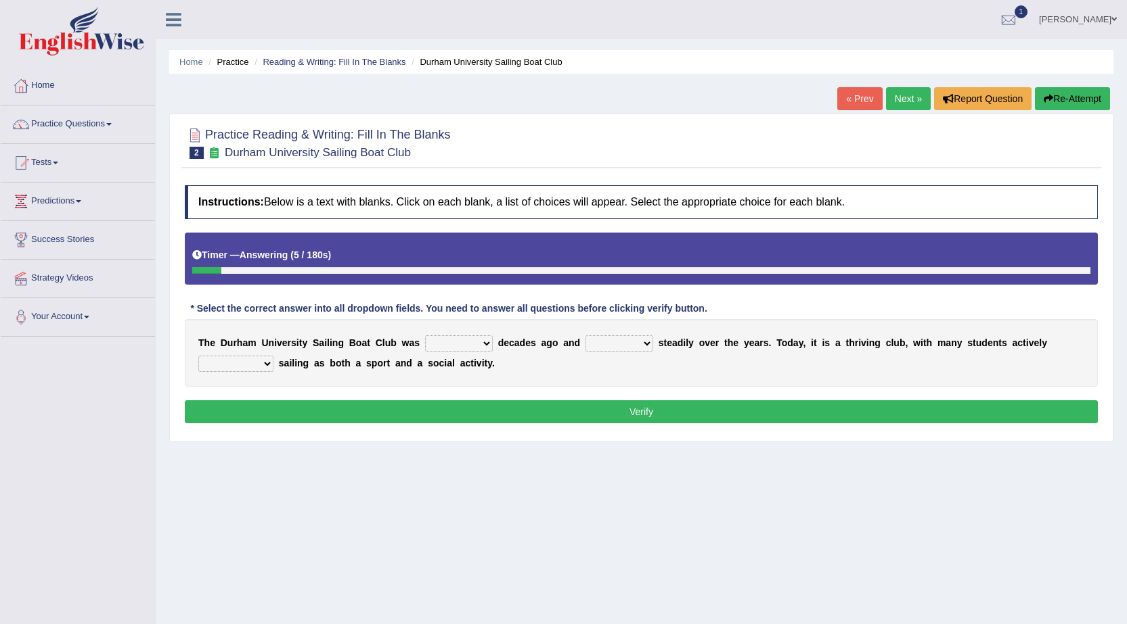
click at [474, 343] on select "found fund founded find" at bounding box center [459, 344] width 68 height 16
select select "founded"
click at [425, 336] on select "found fund founded find" at bounding box center [459, 344] width 68 height 16
click at [629, 342] on select "grow growing has grown grown" at bounding box center [619, 344] width 68 height 16
select select "has grown"
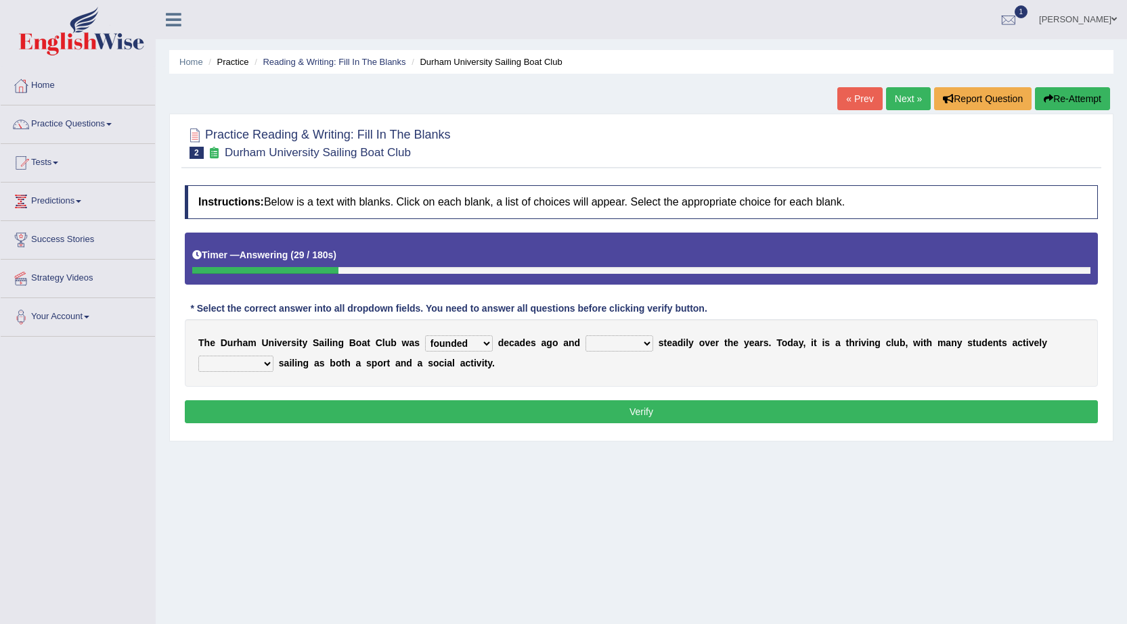
click at [585, 336] on select "grow growing has grown grown" at bounding box center [619, 344] width 68 height 16
click at [258, 363] on select "enjoy enjoyed are enjoying enjoying" at bounding box center [235, 364] width 75 height 16
select select "enjoyed"
click at [198, 356] on select "enjoy enjoyed are enjoying enjoying" at bounding box center [235, 364] width 75 height 16
click at [298, 415] on button "Verify" at bounding box center [641, 412] width 913 height 23
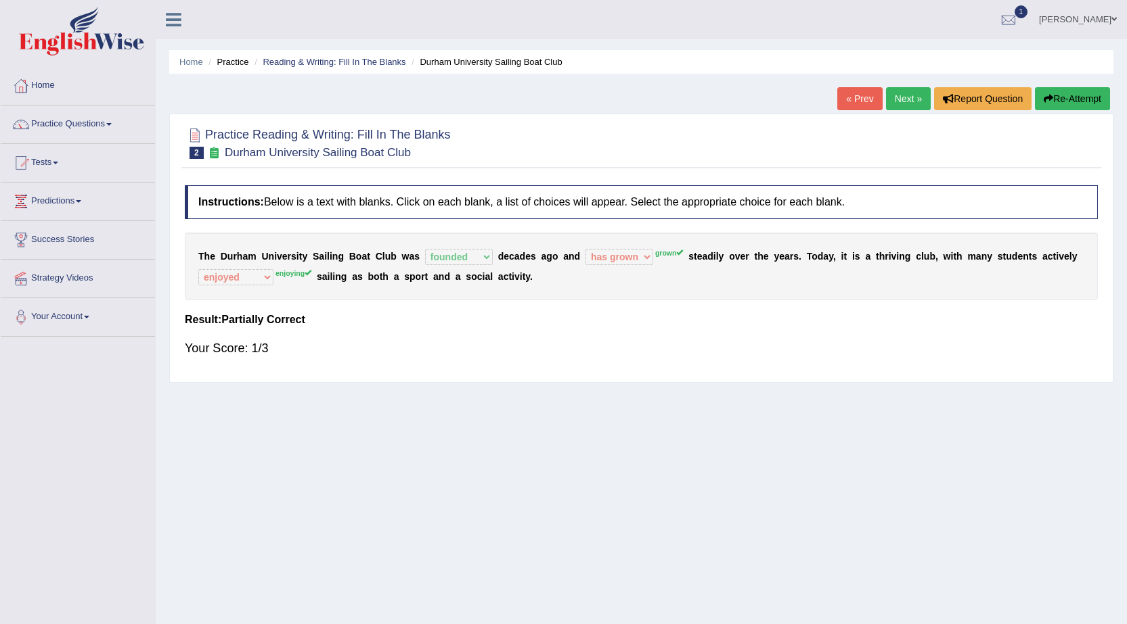
click at [915, 97] on link "Next »" at bounding box center [908, 98] width 45 height 23
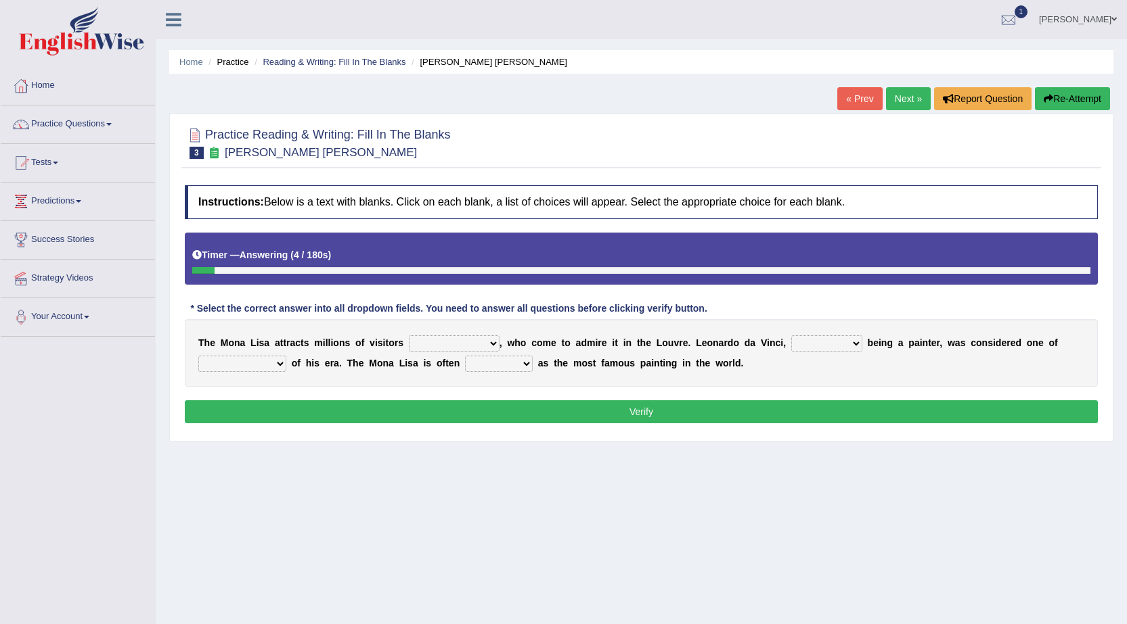
click at [467, 343] on select "around the year the all year all year round per year" at bounding box center [454, 344] width 91 height 16
select select "per year"
click at [409, 336] on select "around the year the all year all year round per year" at bounding box center [454, 344] width 91 height 16
click at [815, 346] on select "rather than as much as as well as as long as" at bounding box center [826, 344] width 71 height 16
select select "rather than"
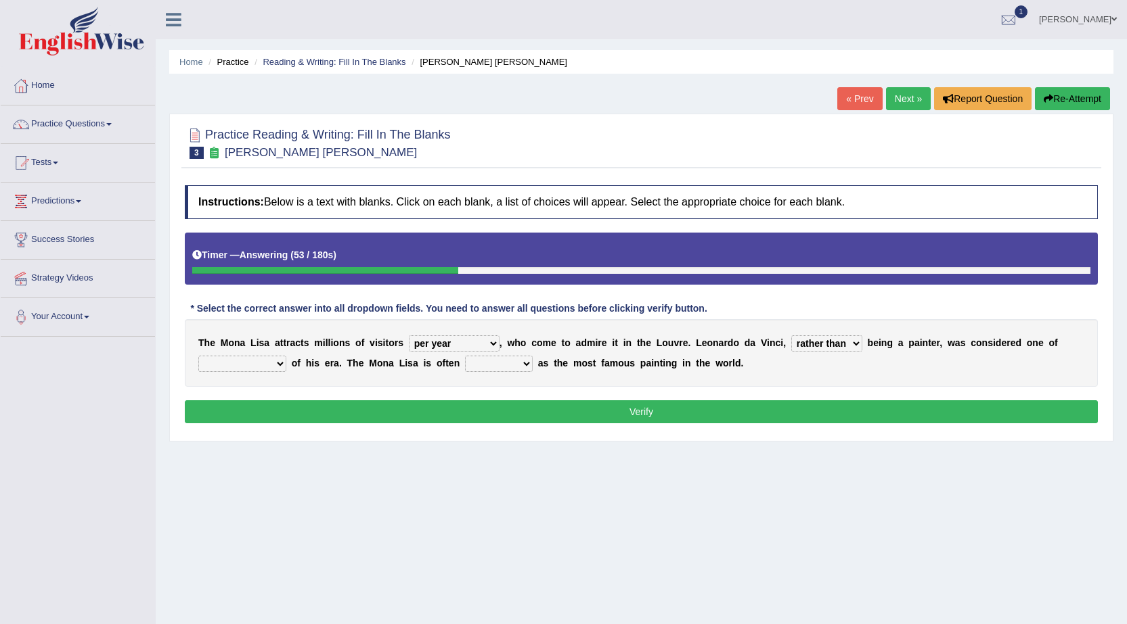
click at [791, 336] on select "rather than as much as as well as as long as" at bounding box center [826, 344] width 71 height 16
click at [266, 365] on select "better artists artist the better artist the best artists" at bounding box center [242, 364] width 88 height 16
select select "better artists"
click at [198, 356] on select "better artists artist the better artist the best artists" at bounding box center [242, 364] width 88 height 16
click at [499, 363] on select "classified suggested predicted described" at bounding box center [499, 364] width 68 height 16
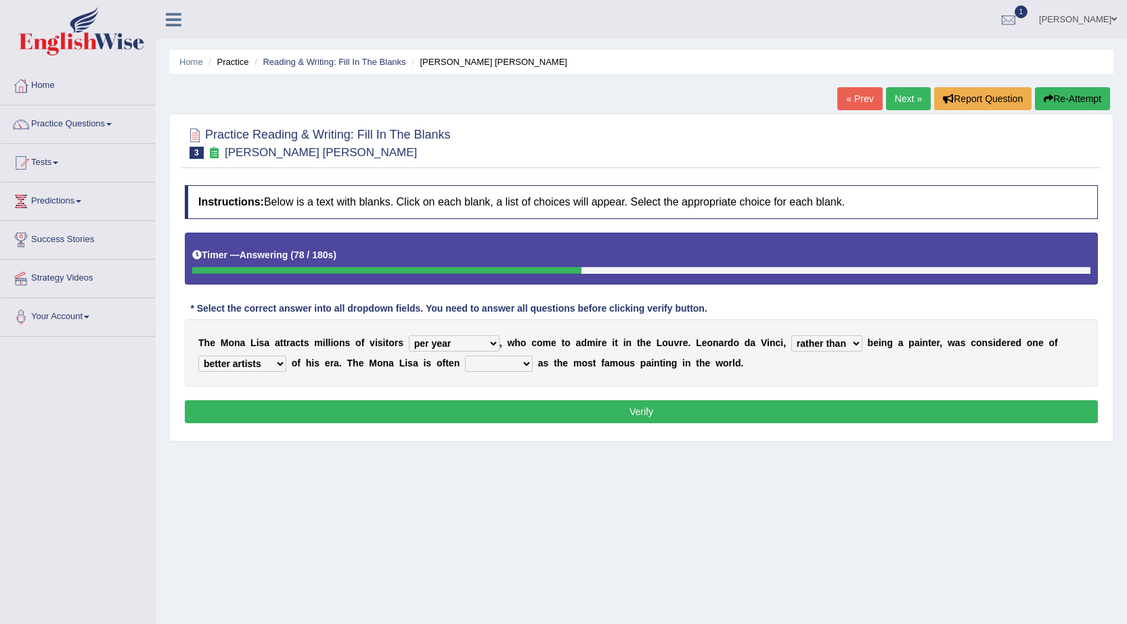
select select "classified"
click at [465, 356] on select "classified suggested predicted described" at bounding box center [499, 364] width 68 height 16
click at [524, 411] on button "Verify" at bounding box center [641, 412] width 913 height 23
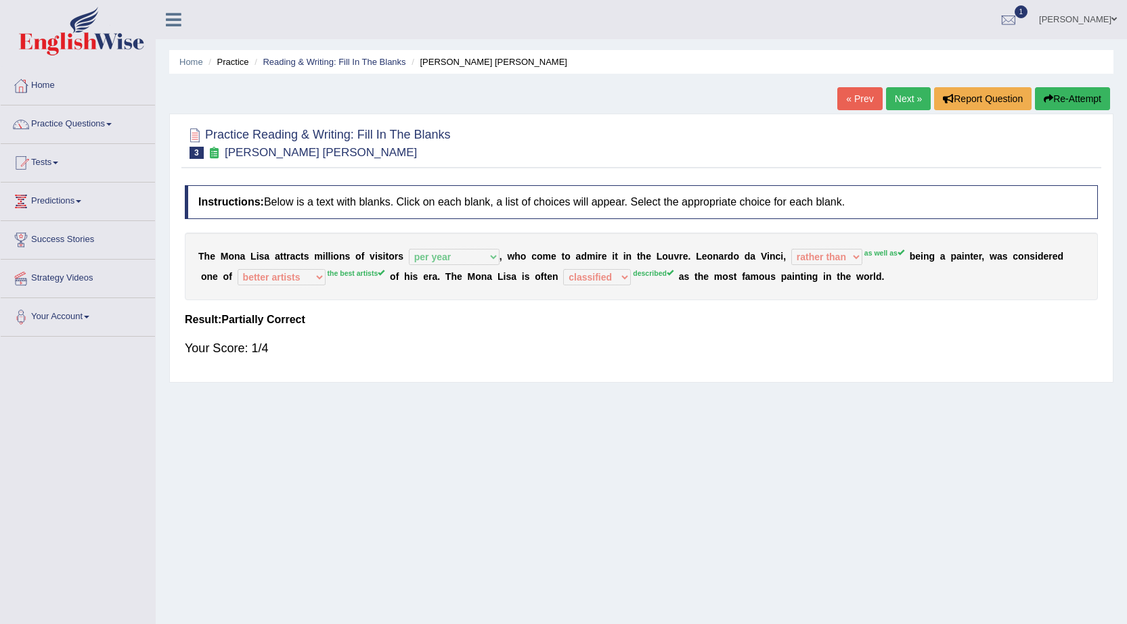
click at [910, 100] on link "Next »" at bounding box center [908, 98] width 45 height 23
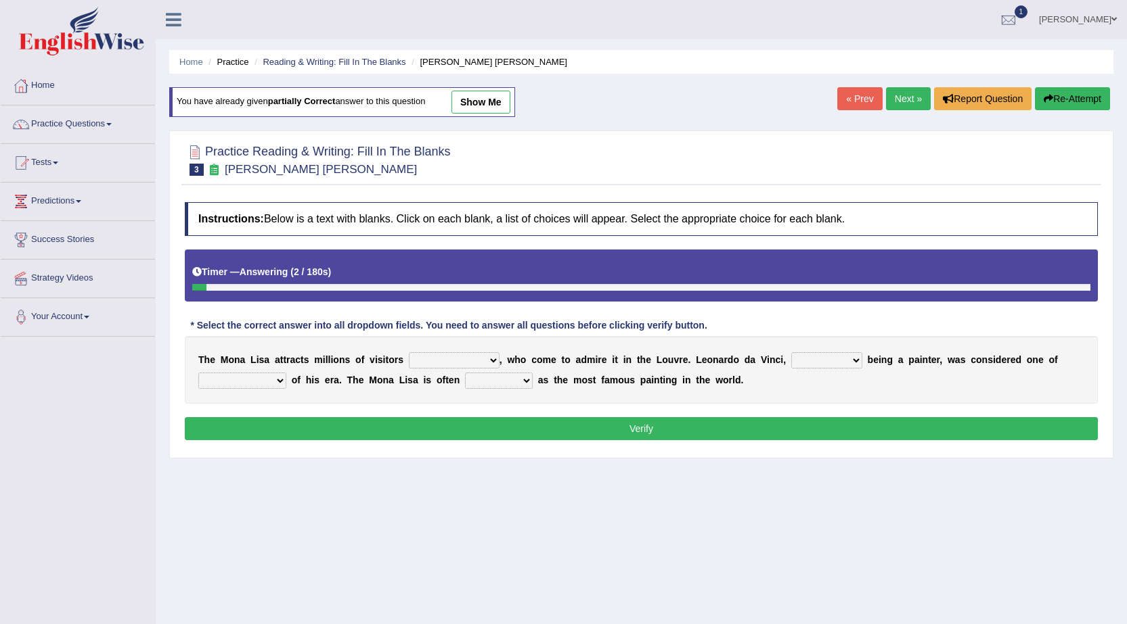
click at [438, 355] on select "around the year the all year all year round per year" at bounding box center [454, 361] width 91 height 16
select select "around the year"
click at [409, 353] on select "around the year the all year all year round per year" at bounding box center [454, 361] width 91 height 16
click at [806, 363] on select "rather than as much as as well as as long as" at bounding box center [826, 361] width 71 height 16
select select "as well as"
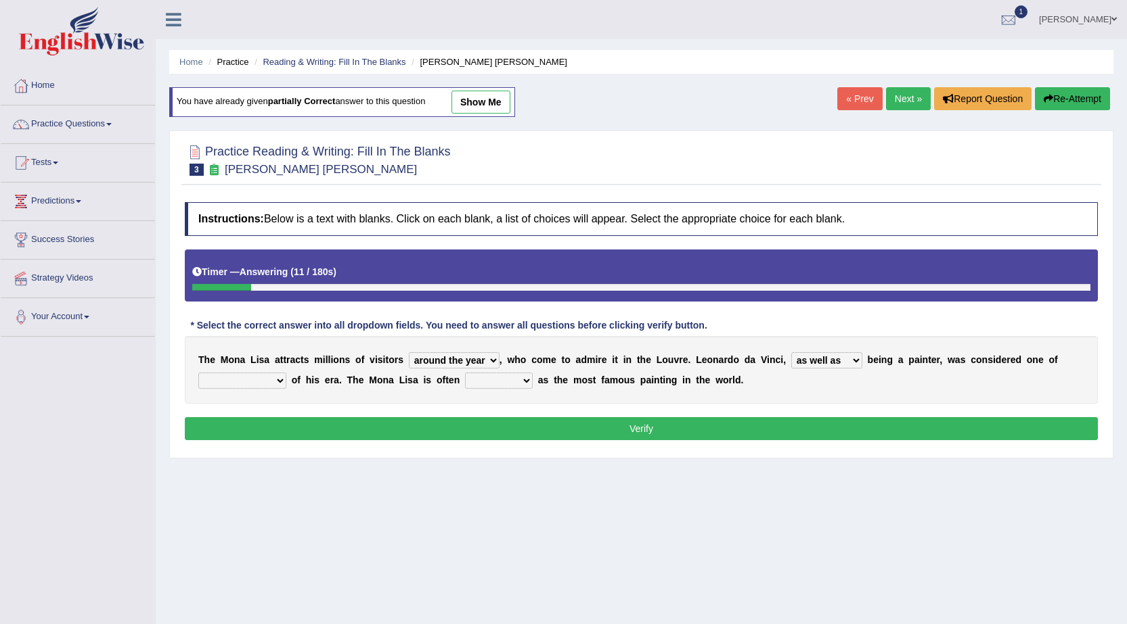
click at [791, 353] on select "rather than as much as as well as as long as" at bounding box center [826, 361] width 71 height 16
click at [244, 384] on select "better artists artist the better artist the best artists" at bounding box center [242, 381] width 88 height 16
select select "the best artists"
click at [198, 373] on select "better artists artist the better artist the best artists" at bounding box center [242, 381] width 88 height 16
click at [501, 380] on select "classified suggested predicted described" at bounding box center [499, 381] width 68 height 16
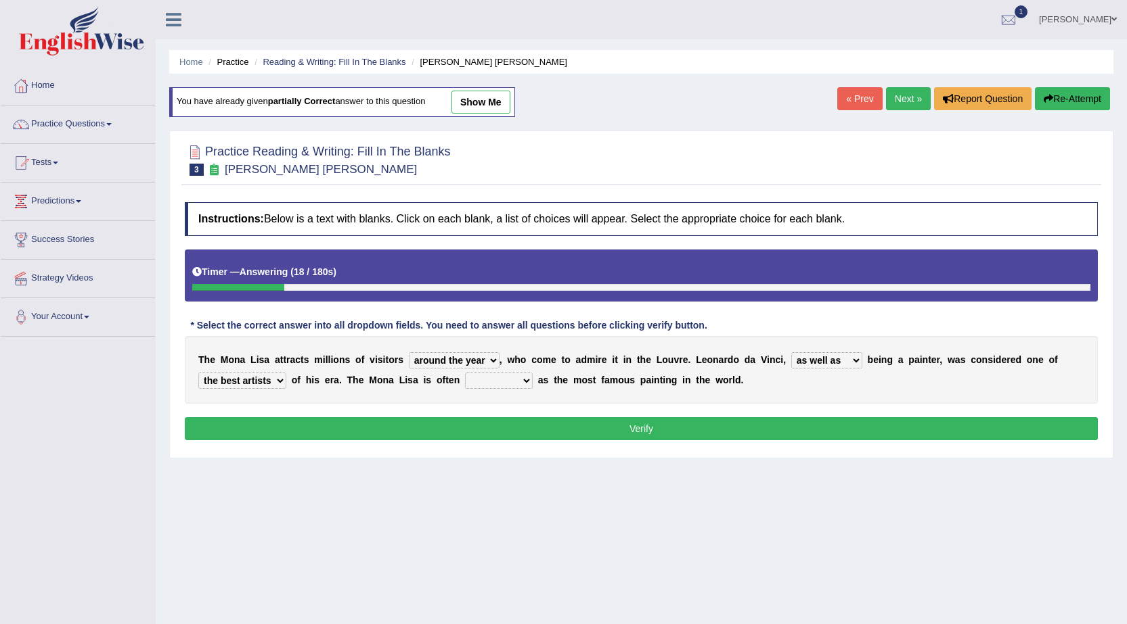
select select "classified"
click at [465, 373] on select "classified suggested predicted described" at bounding box center [499, 381] width 68 height 16
click at [509, 429] on button "Verify" at bounding box center [641, 428] width 913 height 23
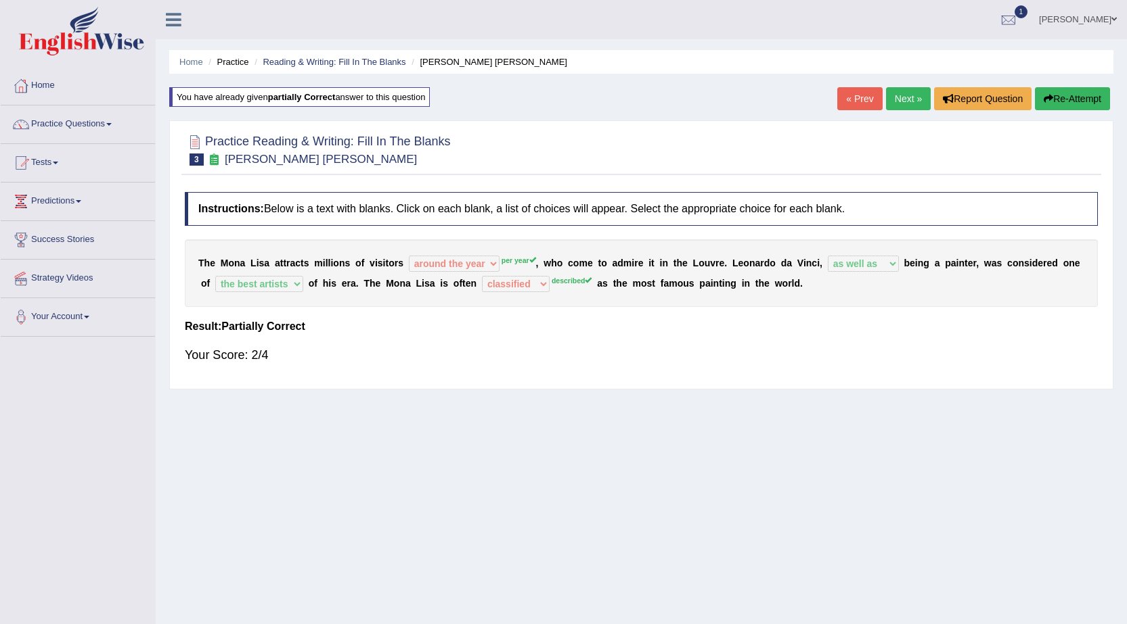
click at [907, 98] on link "Next »" at bounding box center [908, 98] width 45 height 23
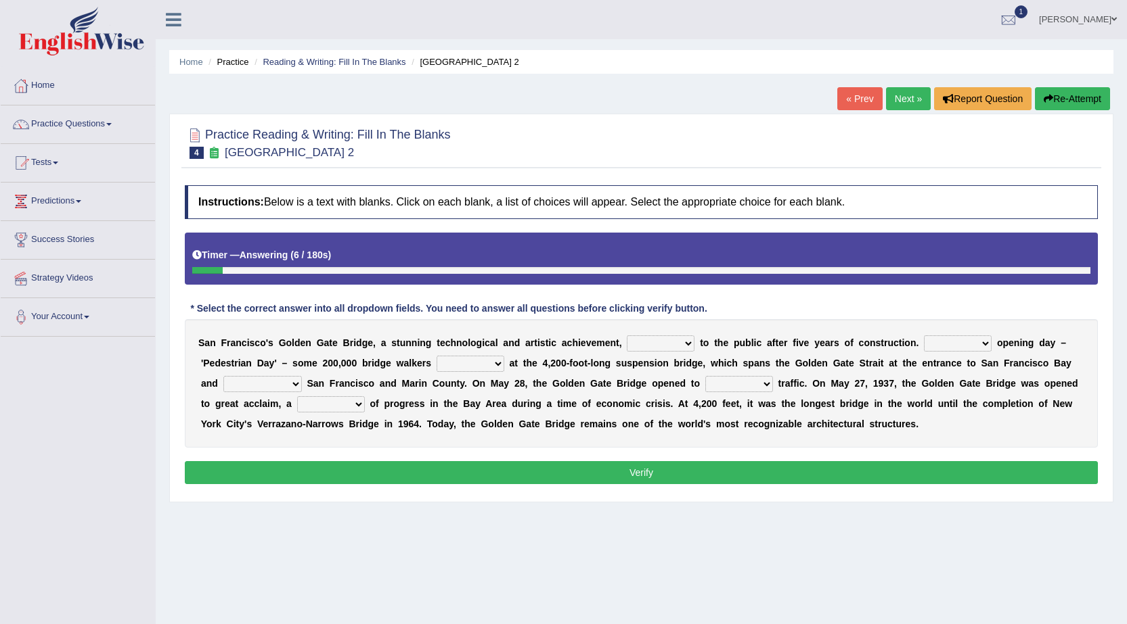
click at [658, 342] on select "opens closes appears equals" at bounding box center [661, 344] width 68 height 16
click at [673, 304] on div "* Select the correct answer into all dropdown fields. You need to answer all qu…" at bounding box center [449, 309] width 528 height 14
click at [22, 76] on div at bounding box center [21, 86] width 20 height 20
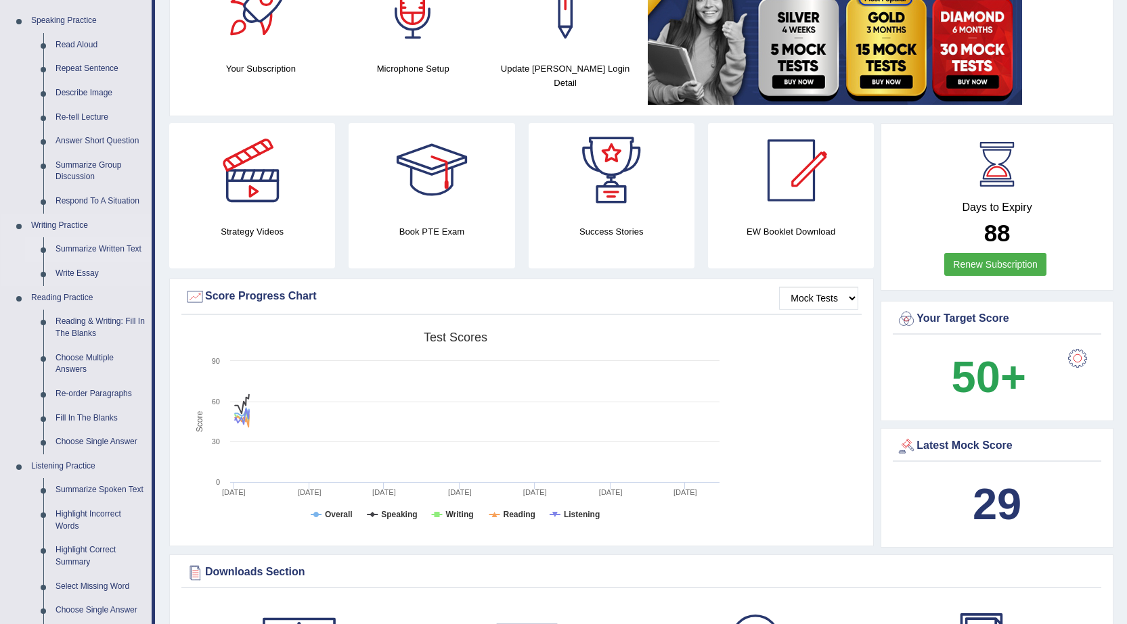
scroll to position [135, 0]
click at [118, 442] on link "Choose Single Answer" at bounding box center [100, 442] width 102 height 24
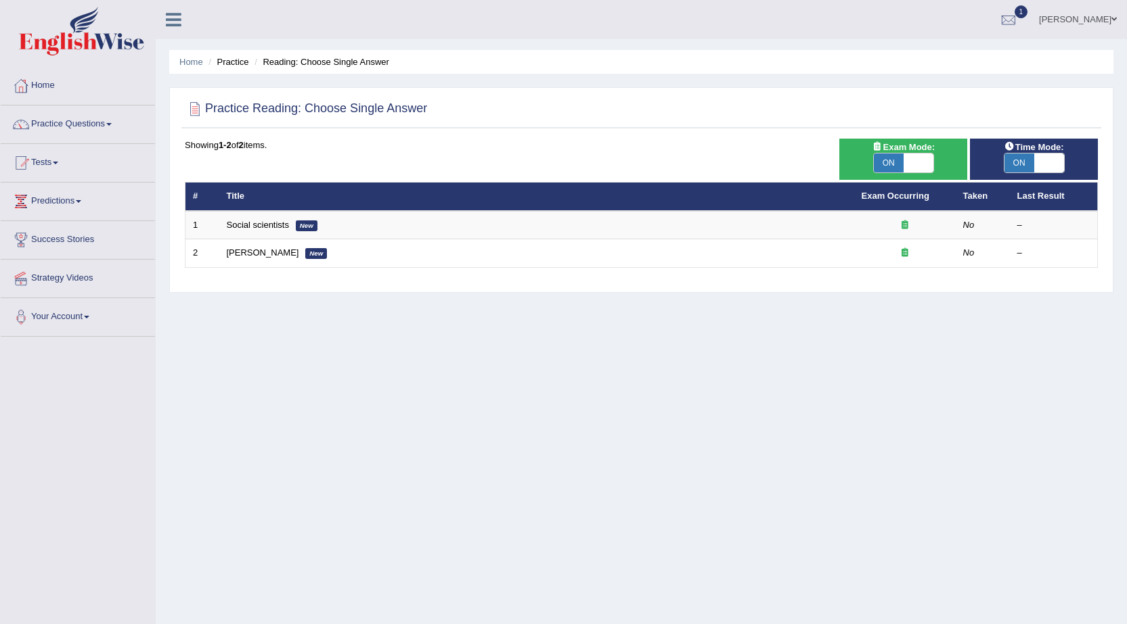
click at [890, 157] on span "ON" at bounding box center [888, 163] width 30 height 19
checkbox input "false"
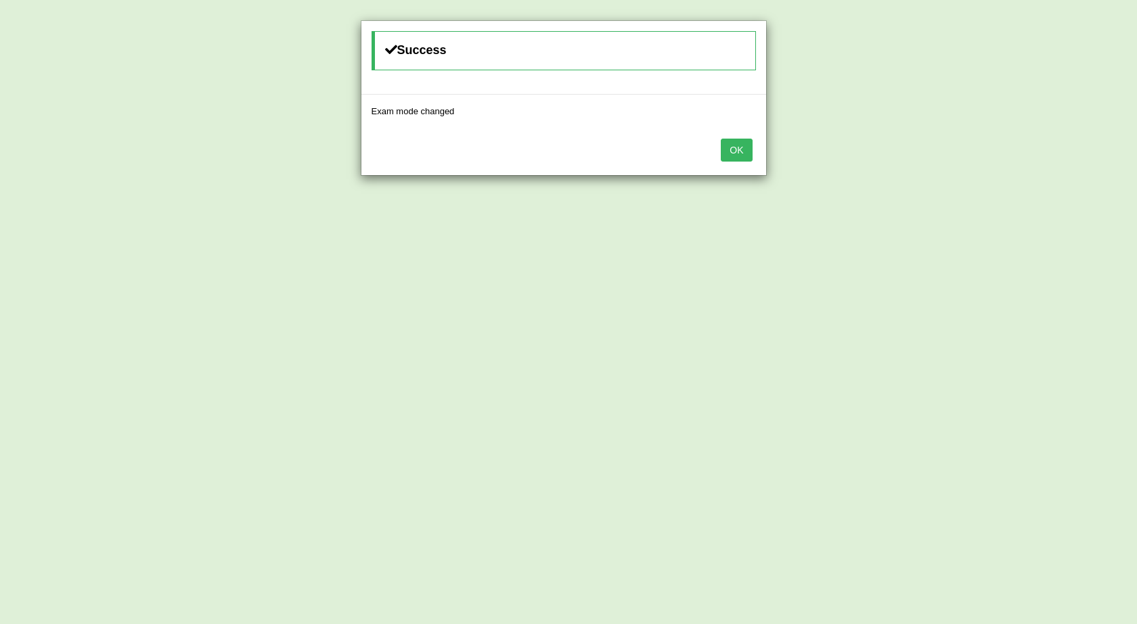
click at [743, 150] on button "OK" at bounding box center [736, 150] width 31 height 23
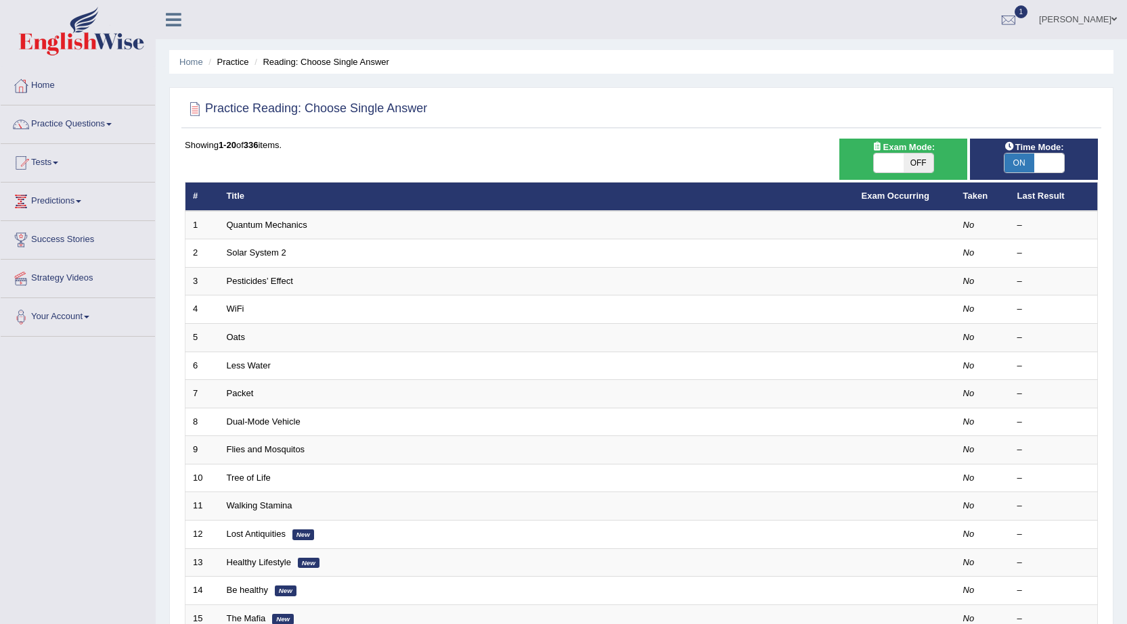
click at [1019, 162] on span "ON" at bounding box center [1019, 163] width 30 height 19
checkbox input "false"
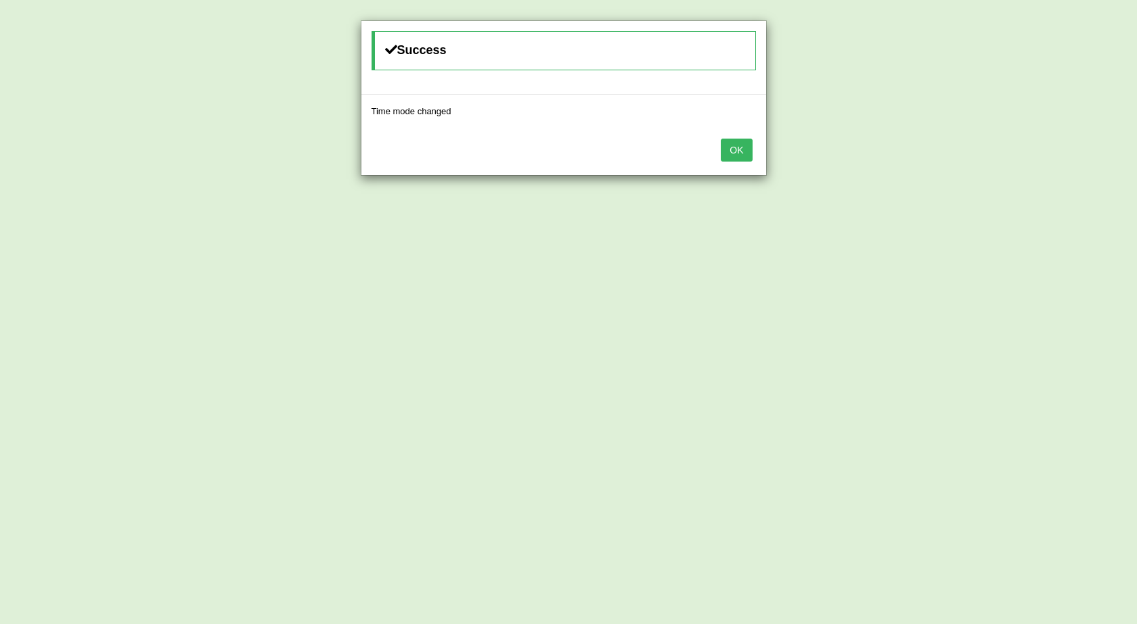
click at [743, 149] on button "OK" at bounding box center [736, 150] width 31 height 23
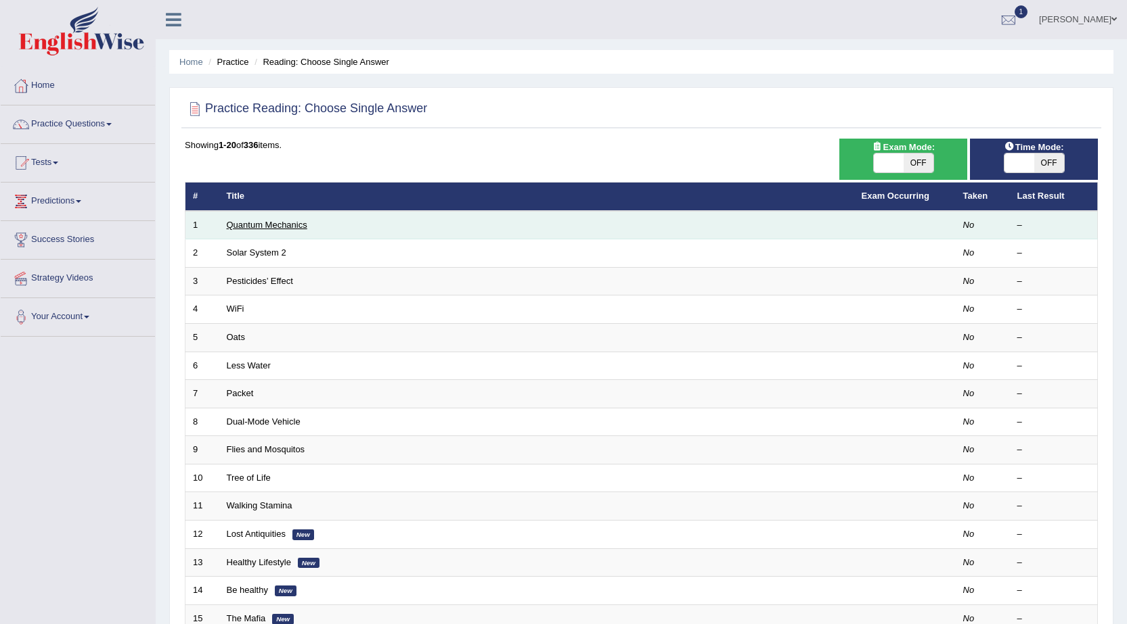
click at [269, 221] on link "Quantum Mechanics" at bounding box center [267, 225] width 81 height 10
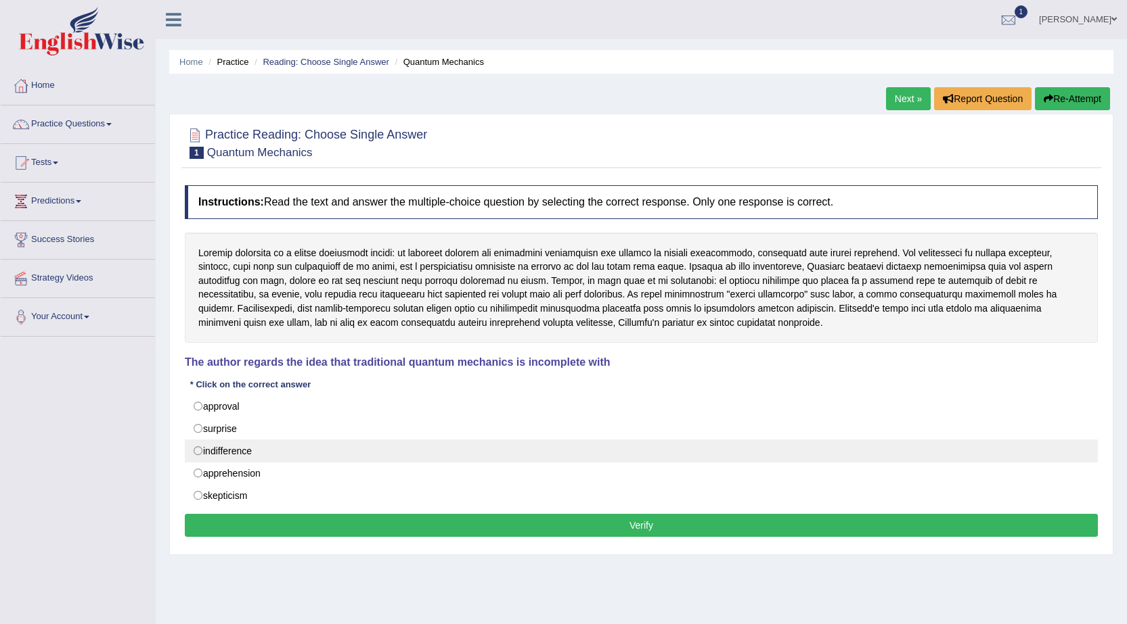
click at [212, 453] on label "indifference" at bounding box center [641, 451] width 913 height 23
radio input "true"
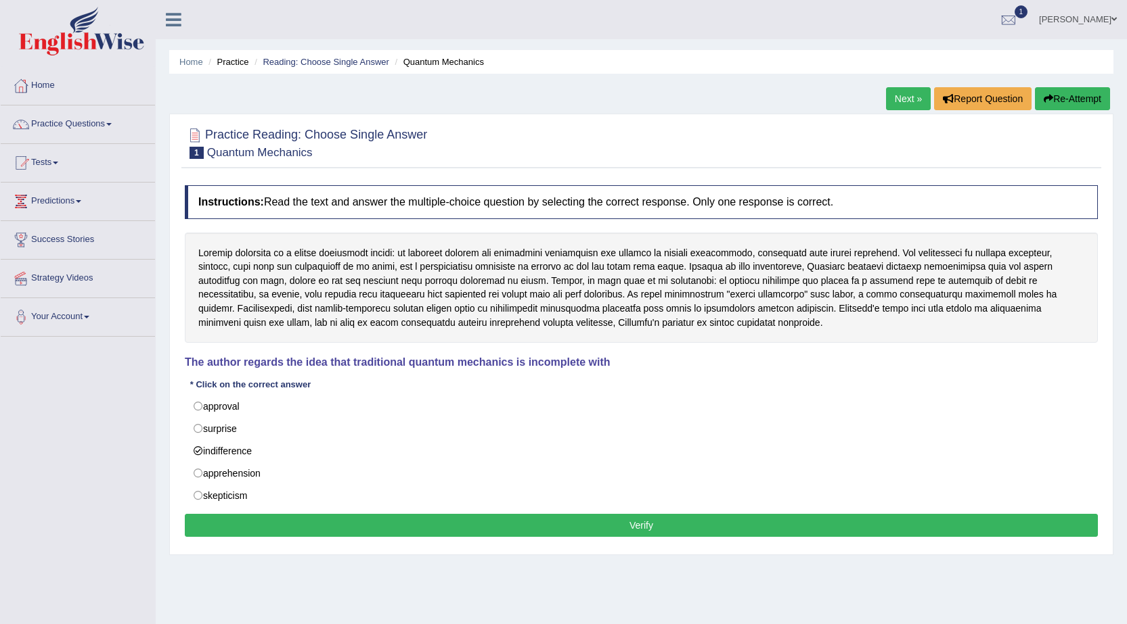
click at [294, 522] on button "Verify" at bounding box center [641, 525] width 913 height 23
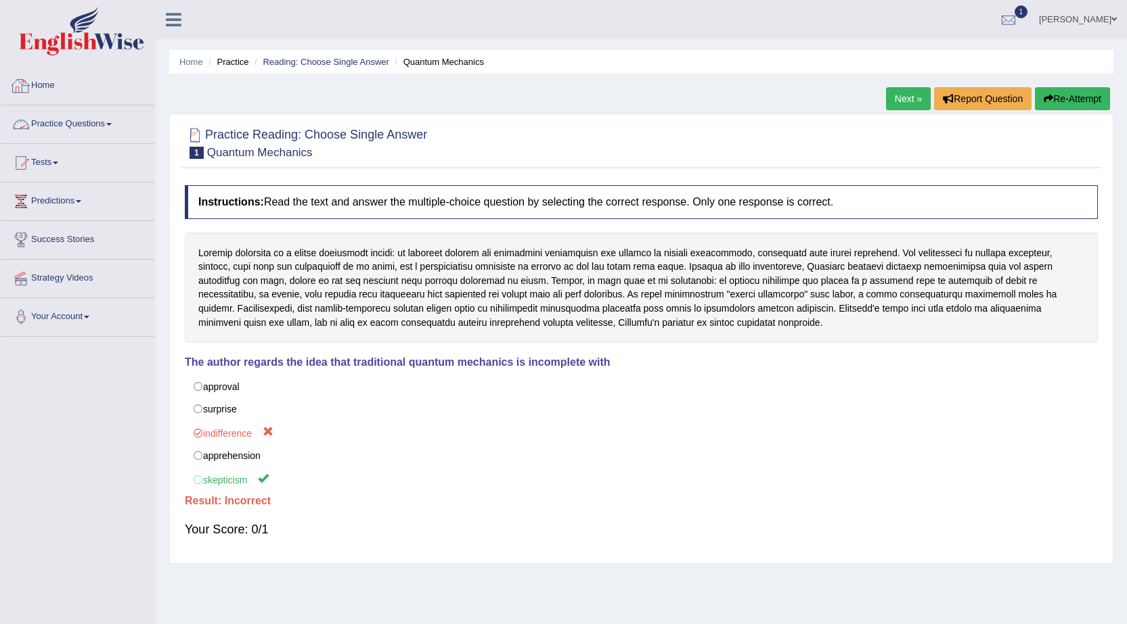
click at [42, 88] on link "Home" at bounding box center [78, 84] width 154 height 34
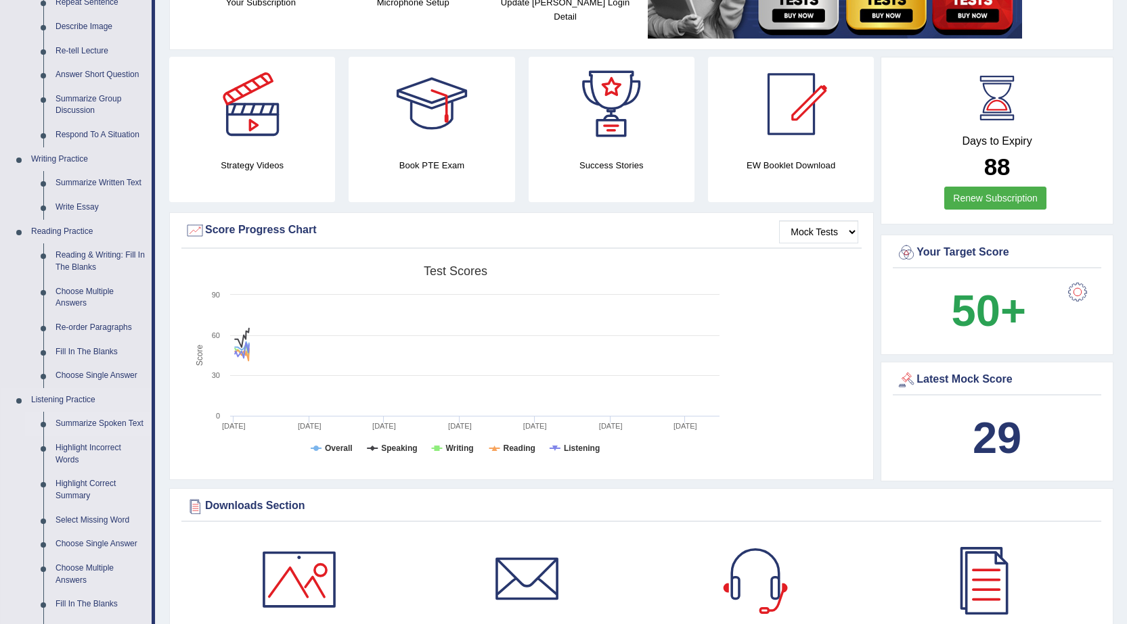
scroll to position [200, 0]
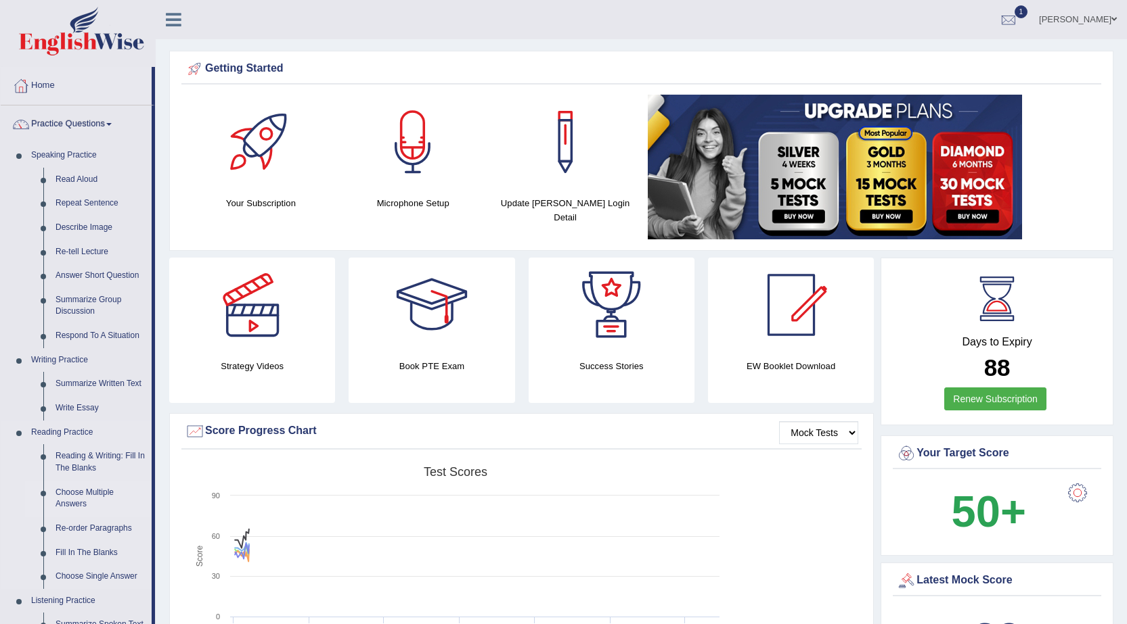
scroll to position [135, 0]
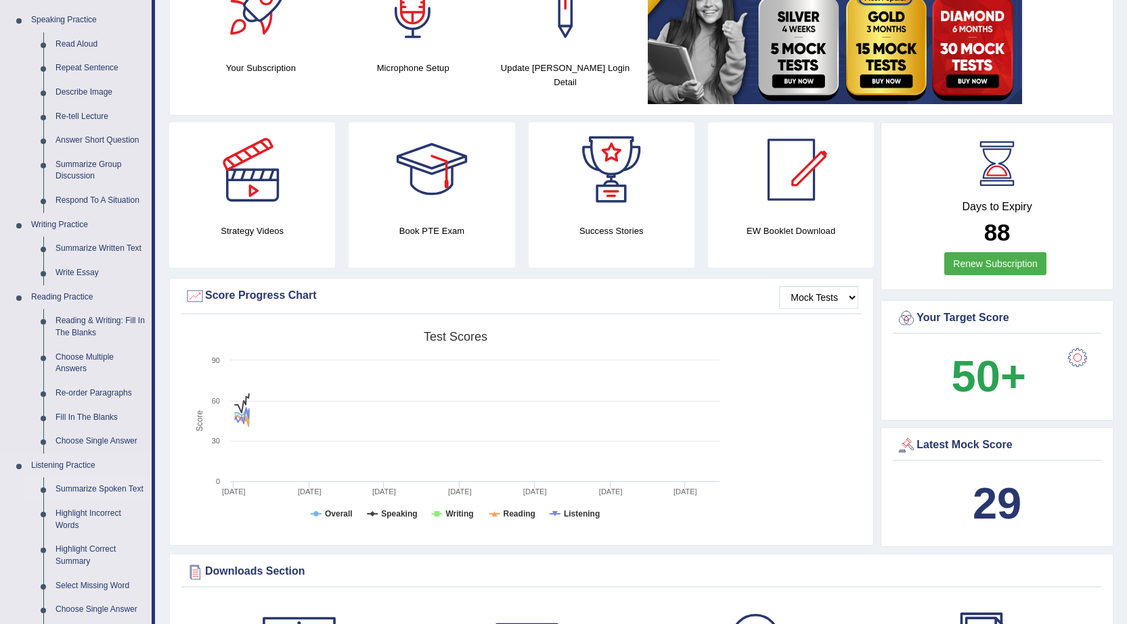
click at [85, 482] on link "Summarize Spoken Text" at bounding box center [100, 490] width 102 height 24
